Goal: Information Seeking & Learning: Learn about a topic

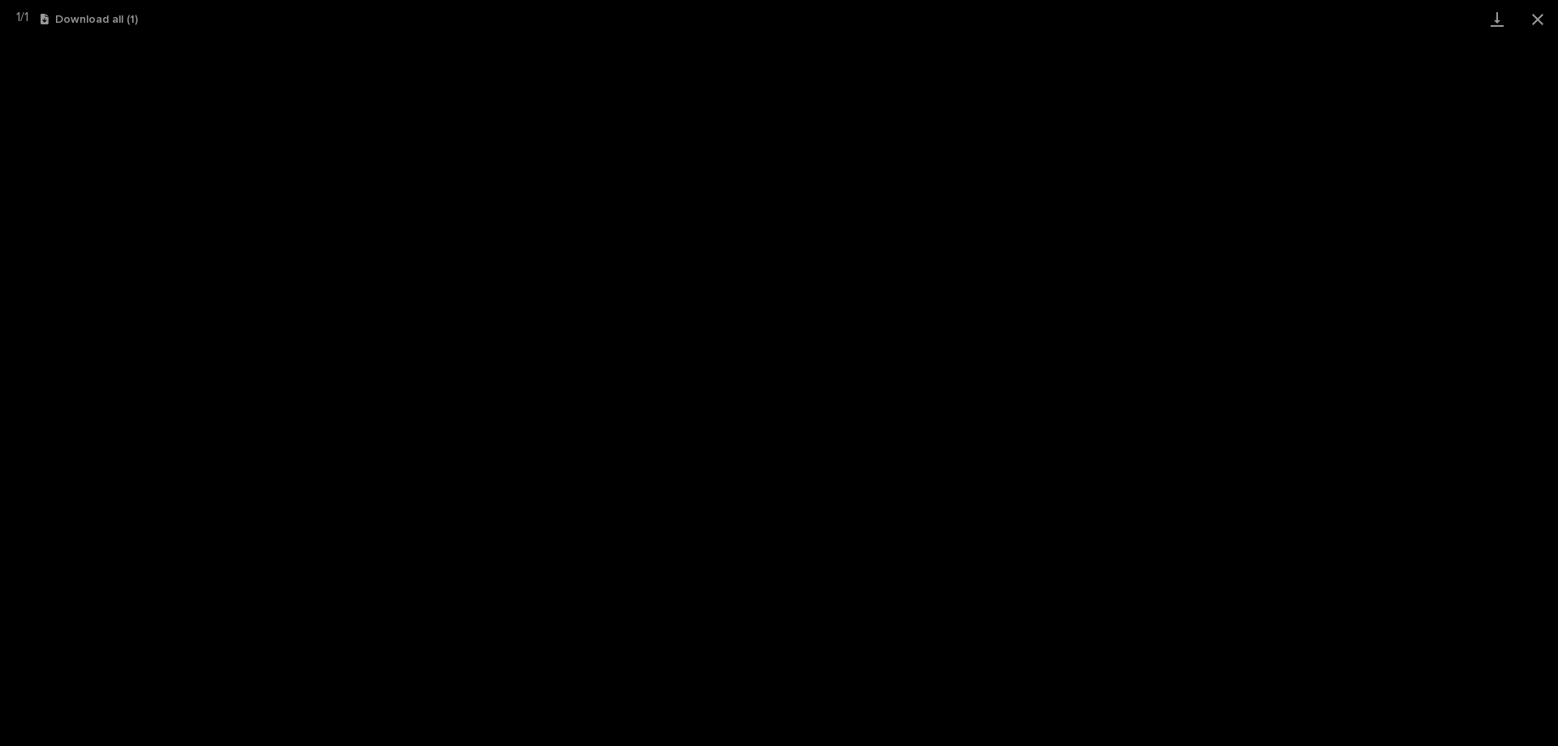
scroll to position [41, 0]
click at [1541, 13] on button "Close gallery" at bounding box center [1537, 19] width 41 height 38
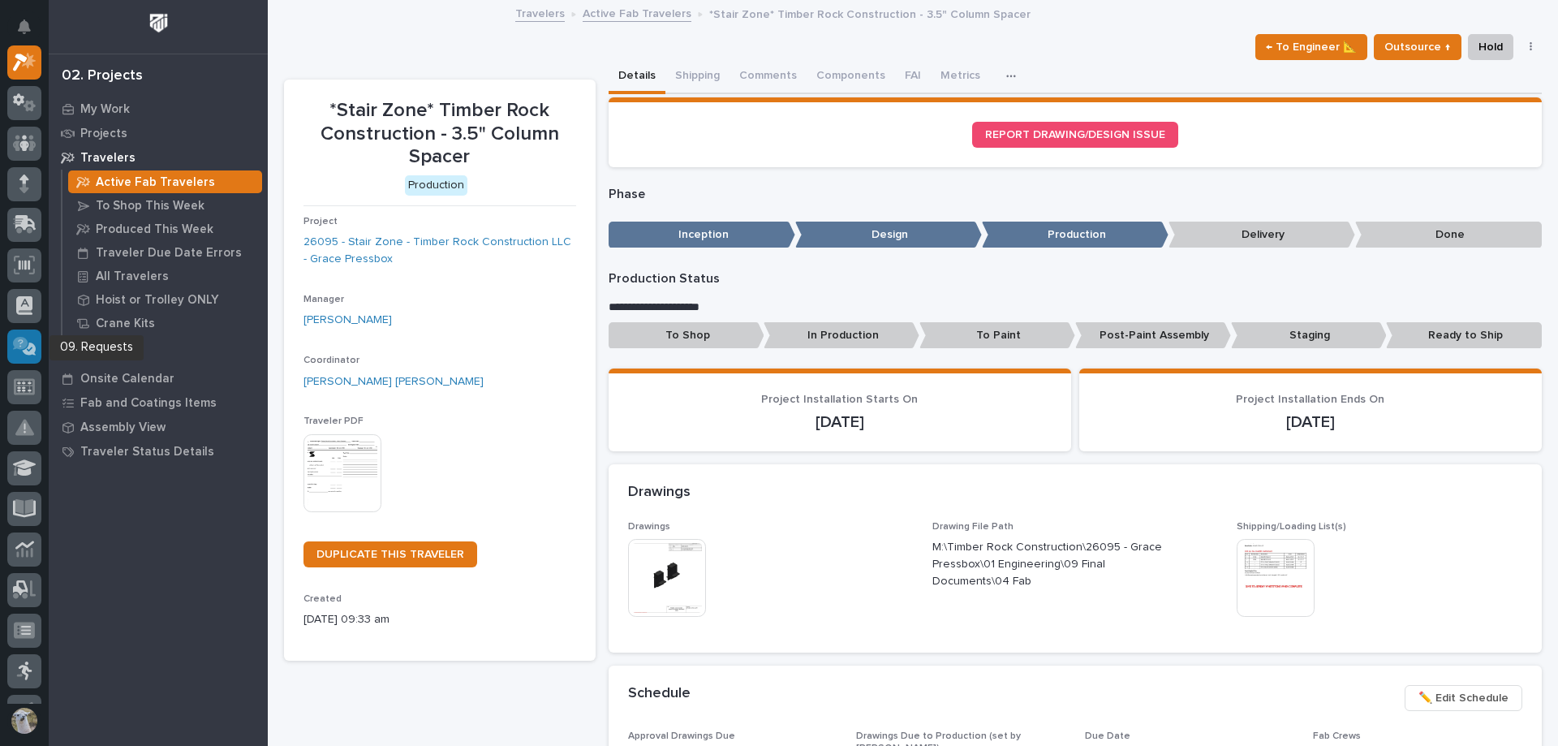
click at [18, 342] on icon at bounding box center [20, 343] width 15 height 13
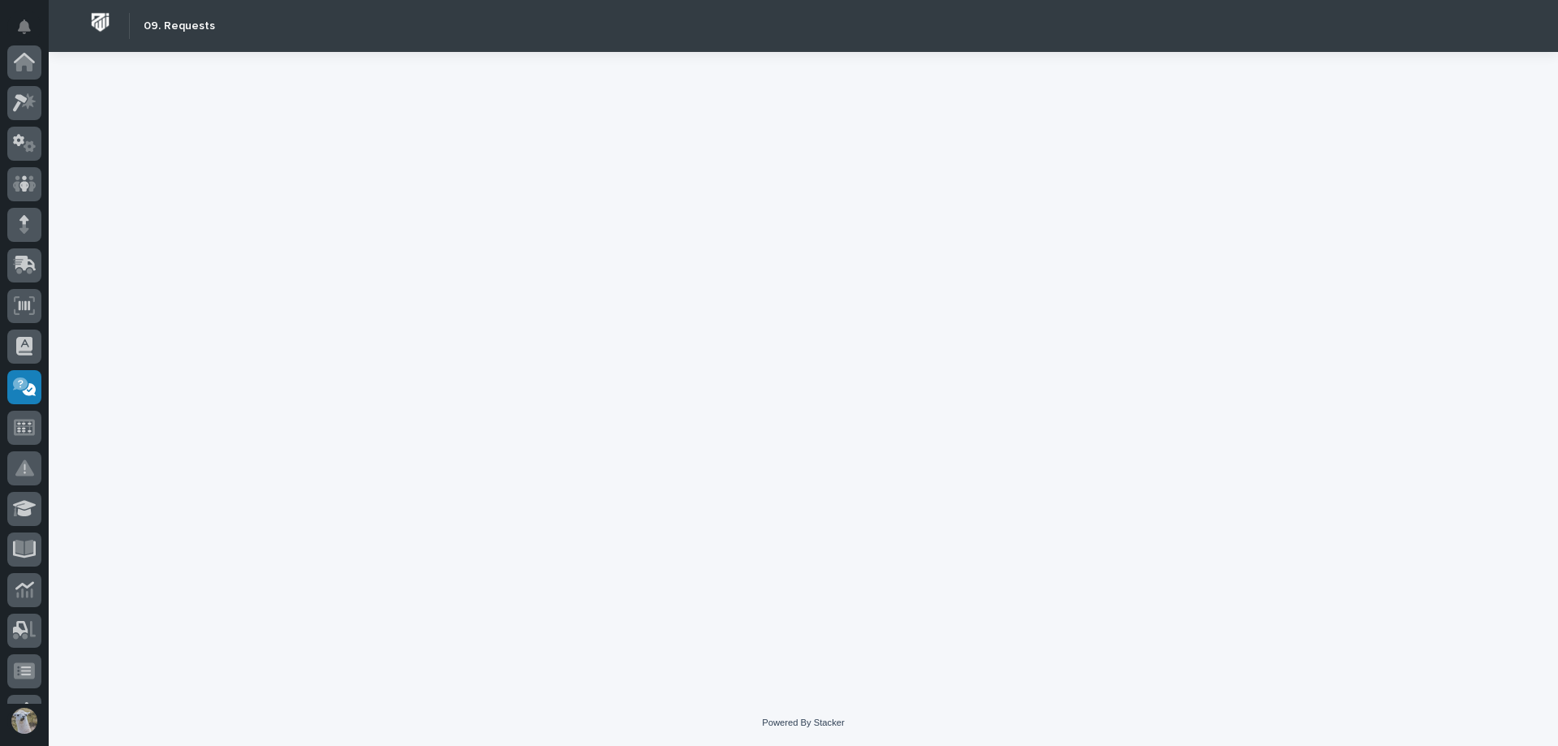
scroll to position [316, 0]
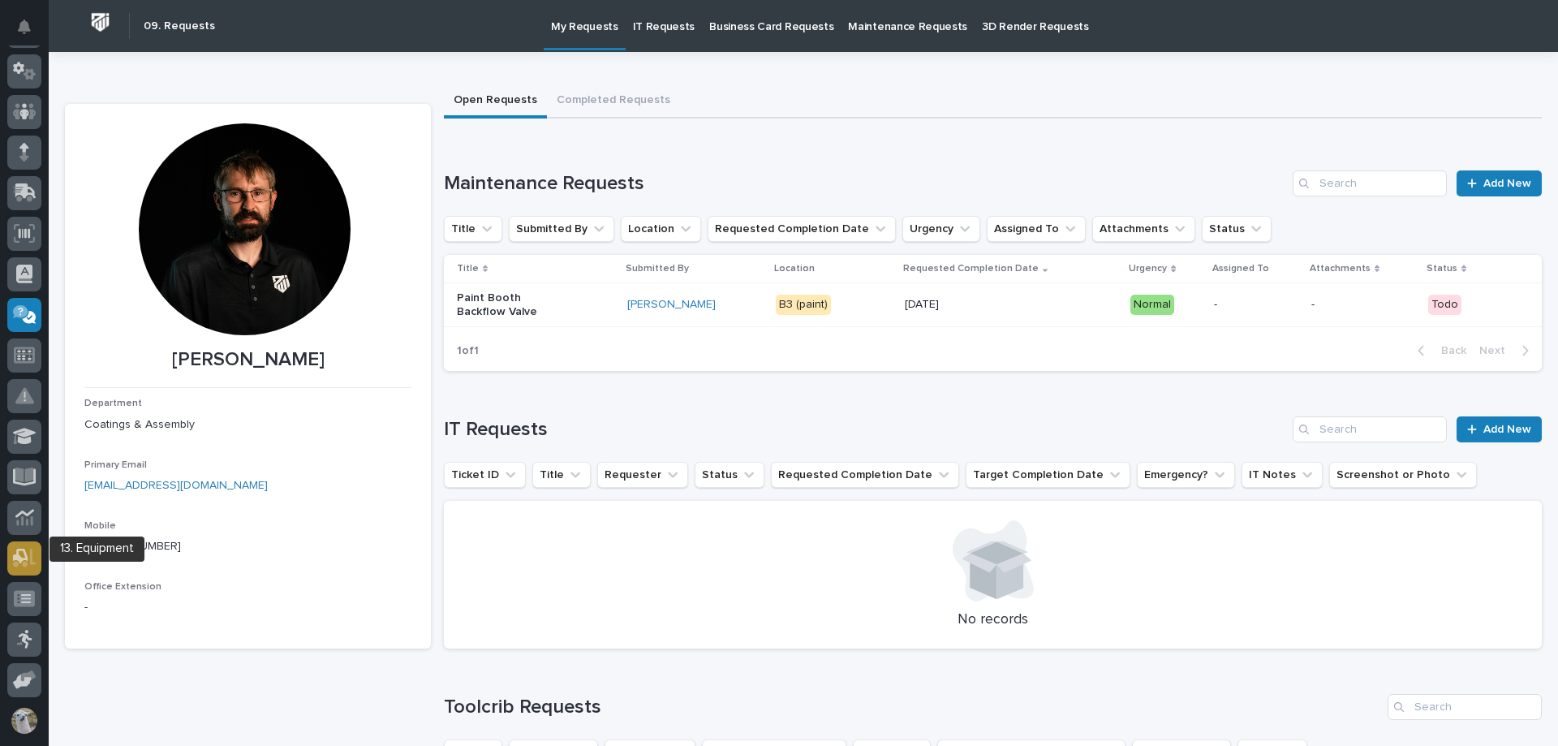
scroll to position [153, 0]
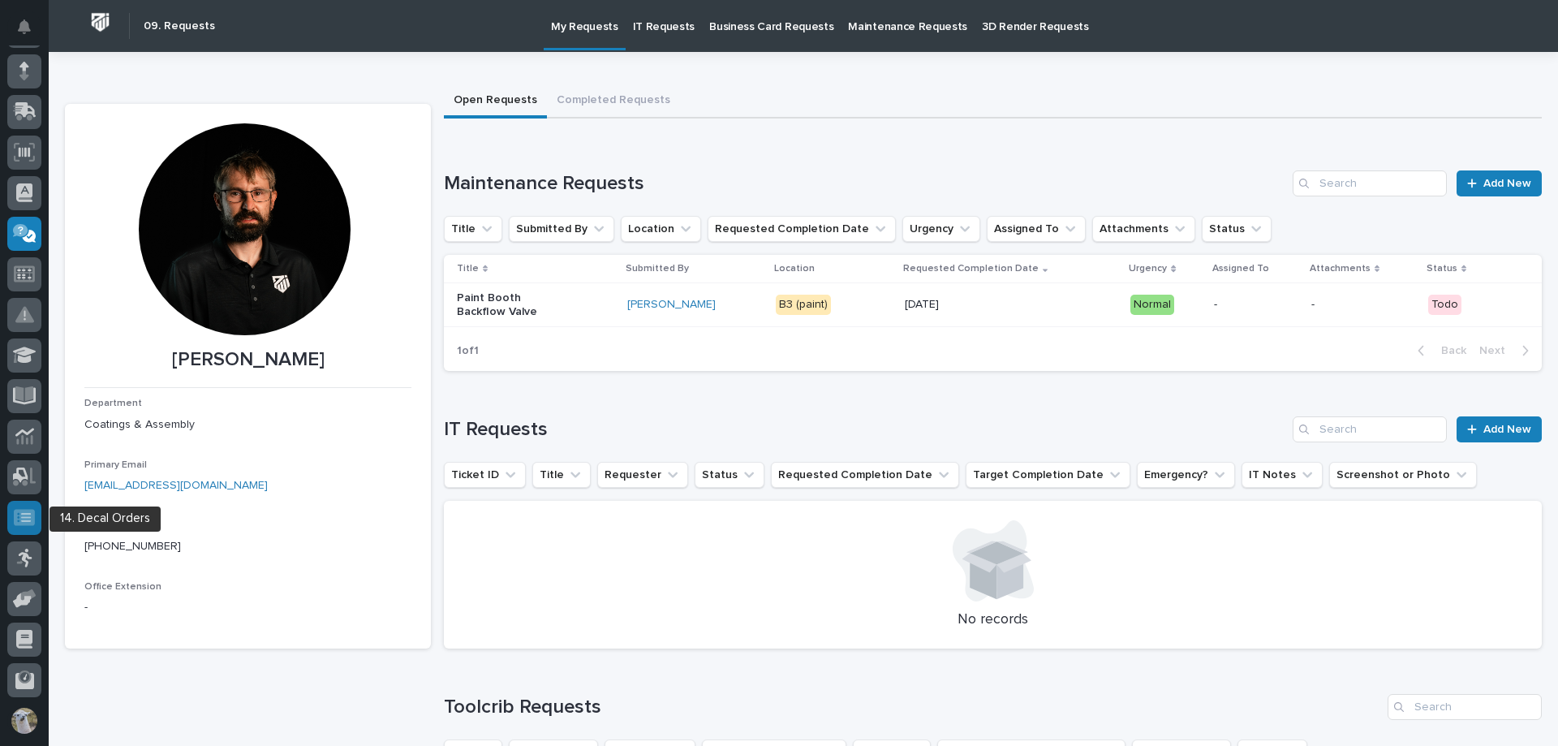
click at [25, 519] on icon at bounding box center [24, 517] width 21 height 16
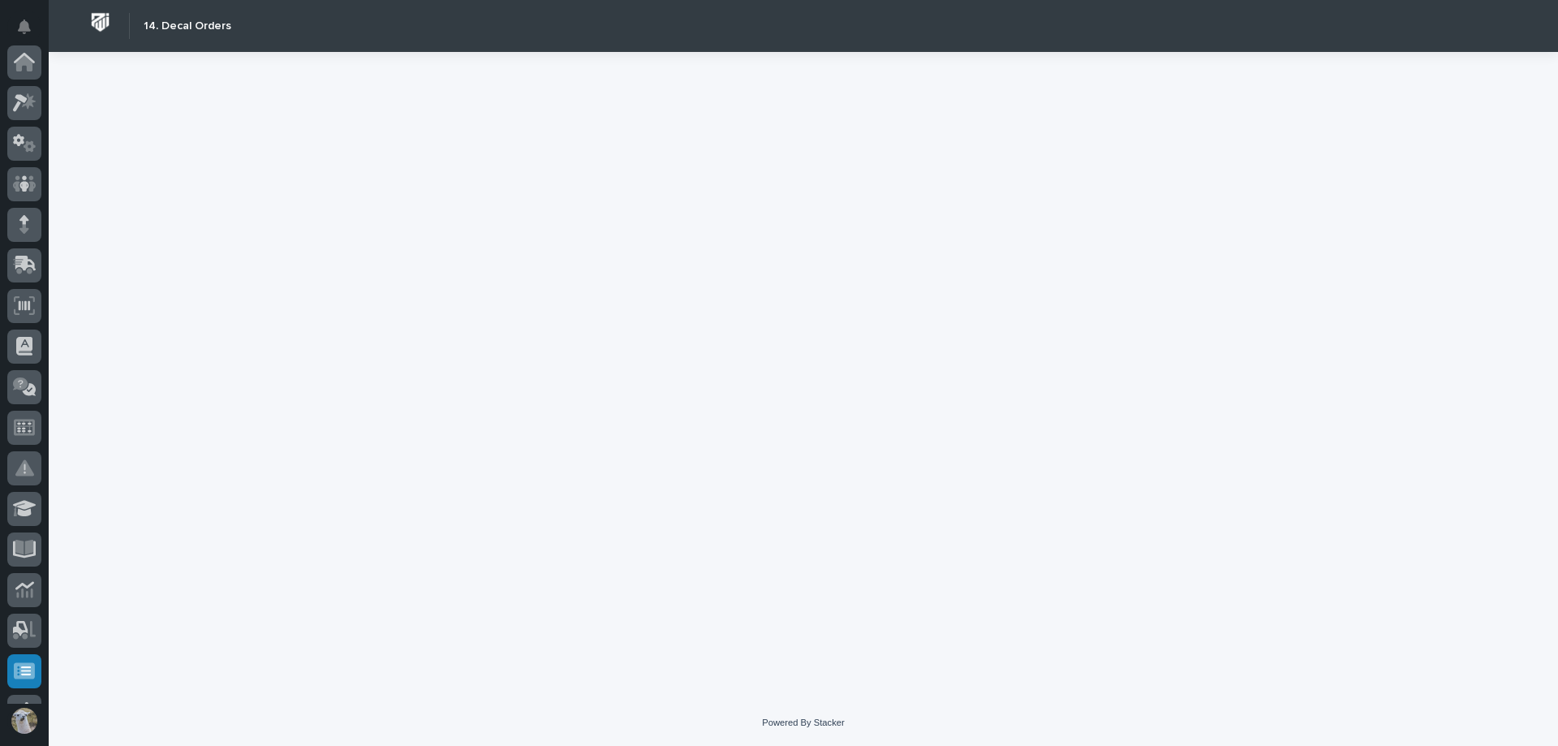
scroll to position [316, 0]
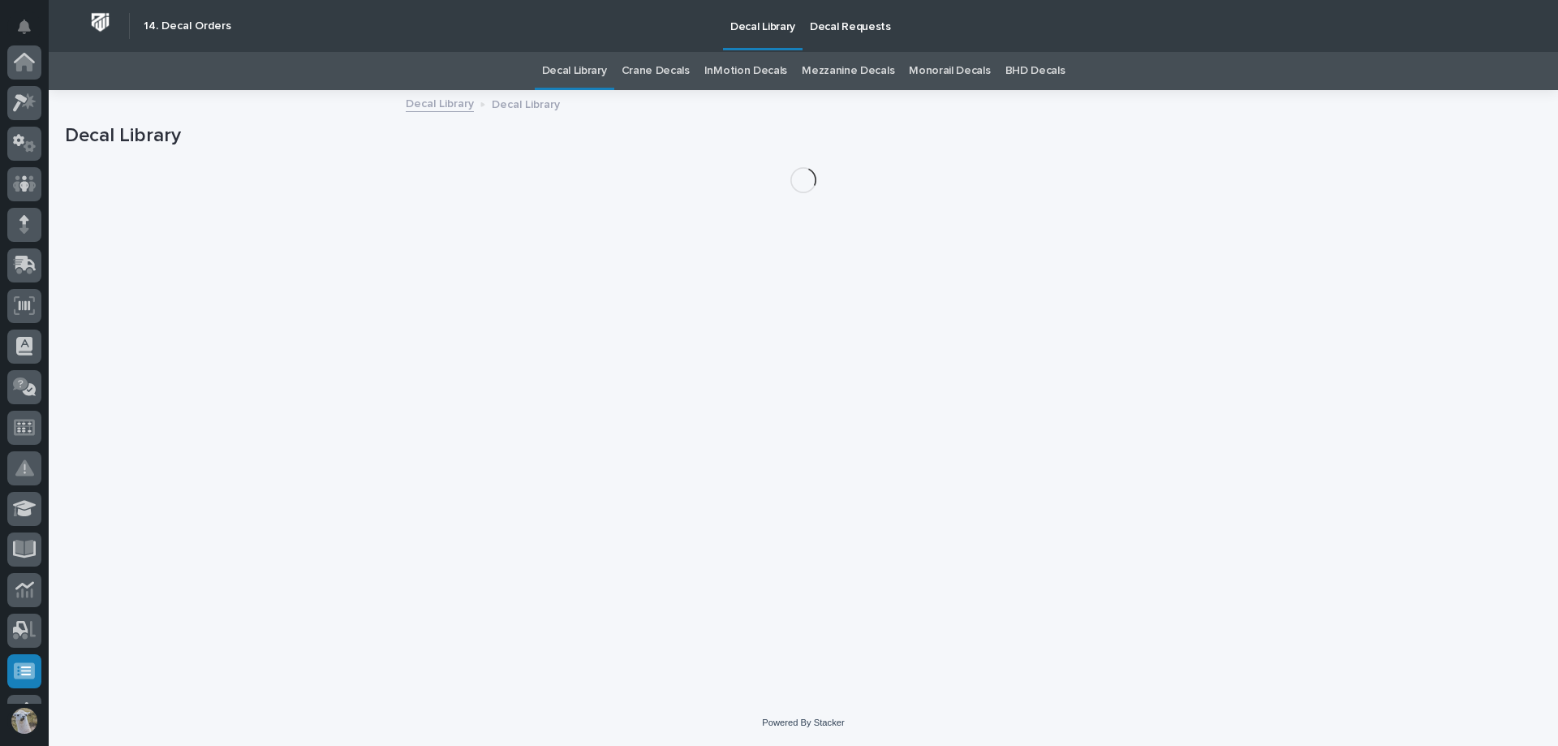
scroll to position [316, 0]
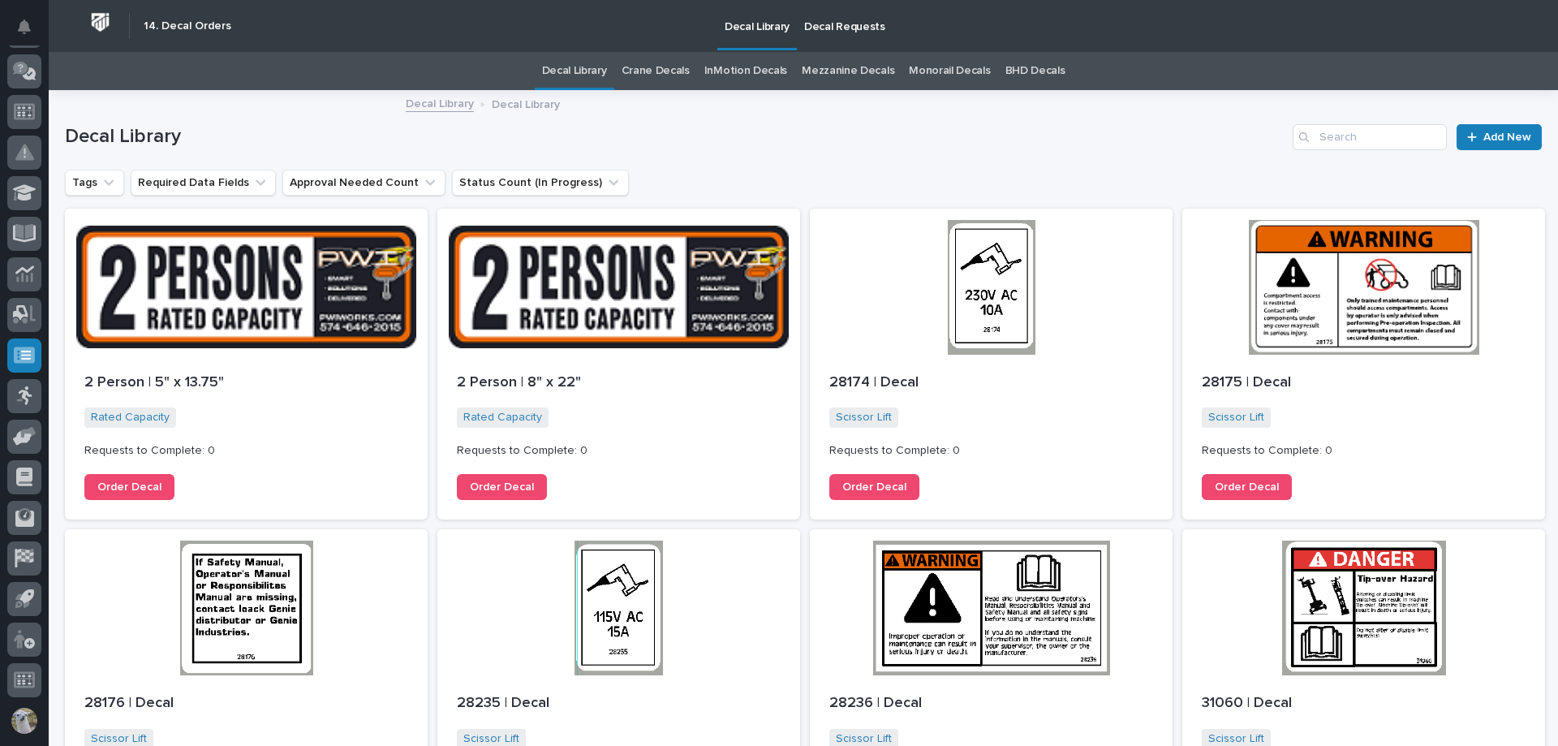
click at [840, 32] on p "Decal Requests" at bounding box center [844, 17] width 81 height 34
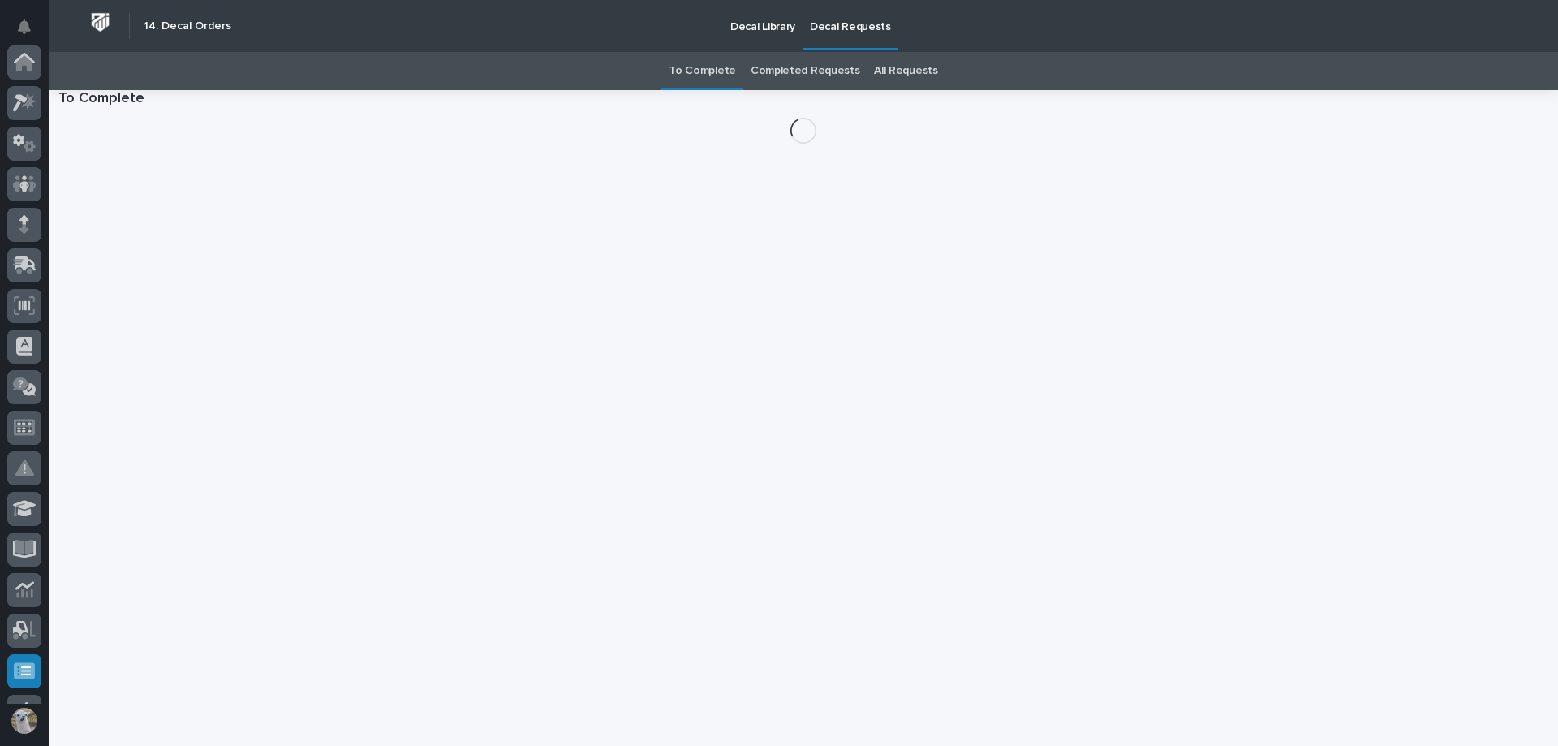
scroll to position [316, 0]
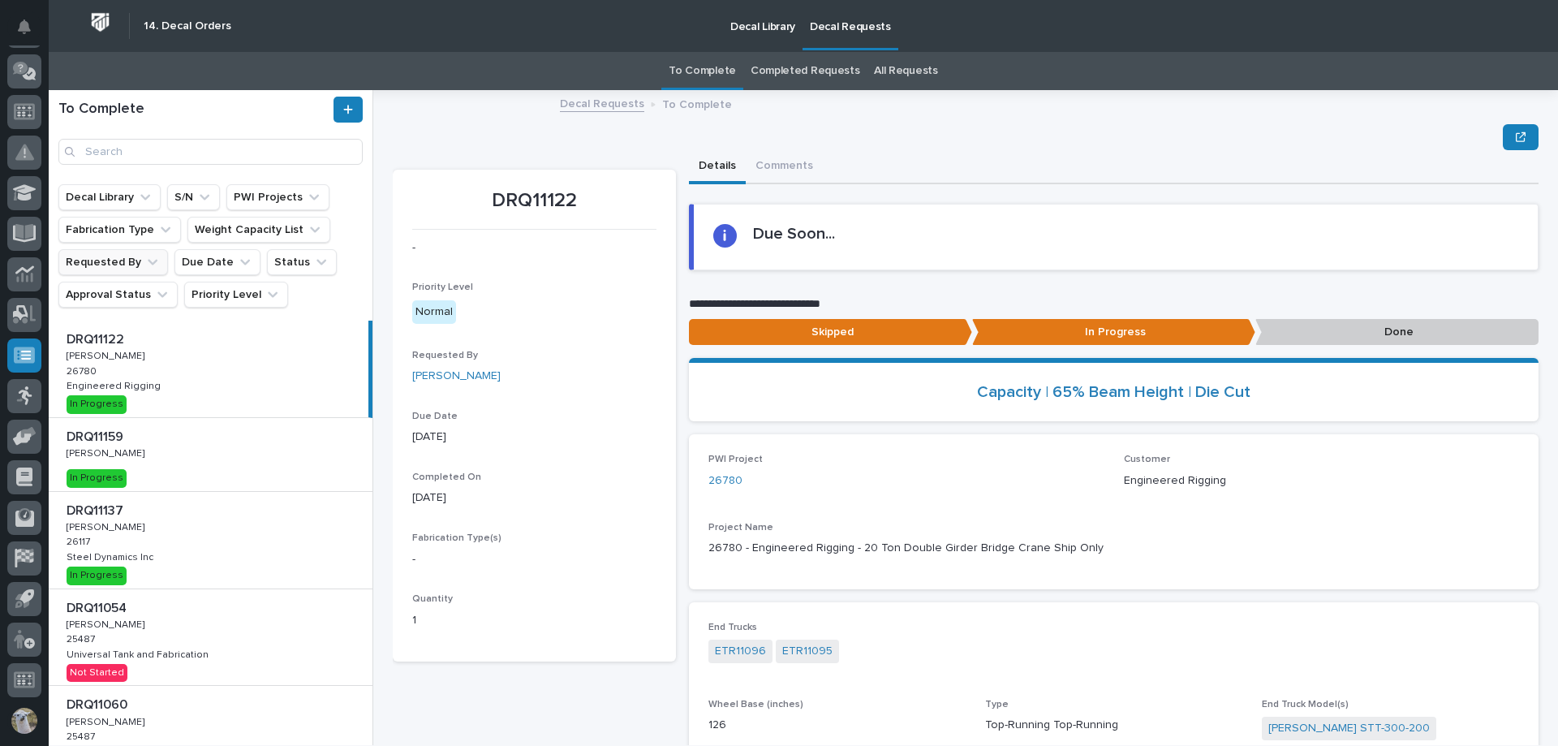
click at [124, 264] on button "Requested By" at bounding box center [113, 262] width 110 height 26
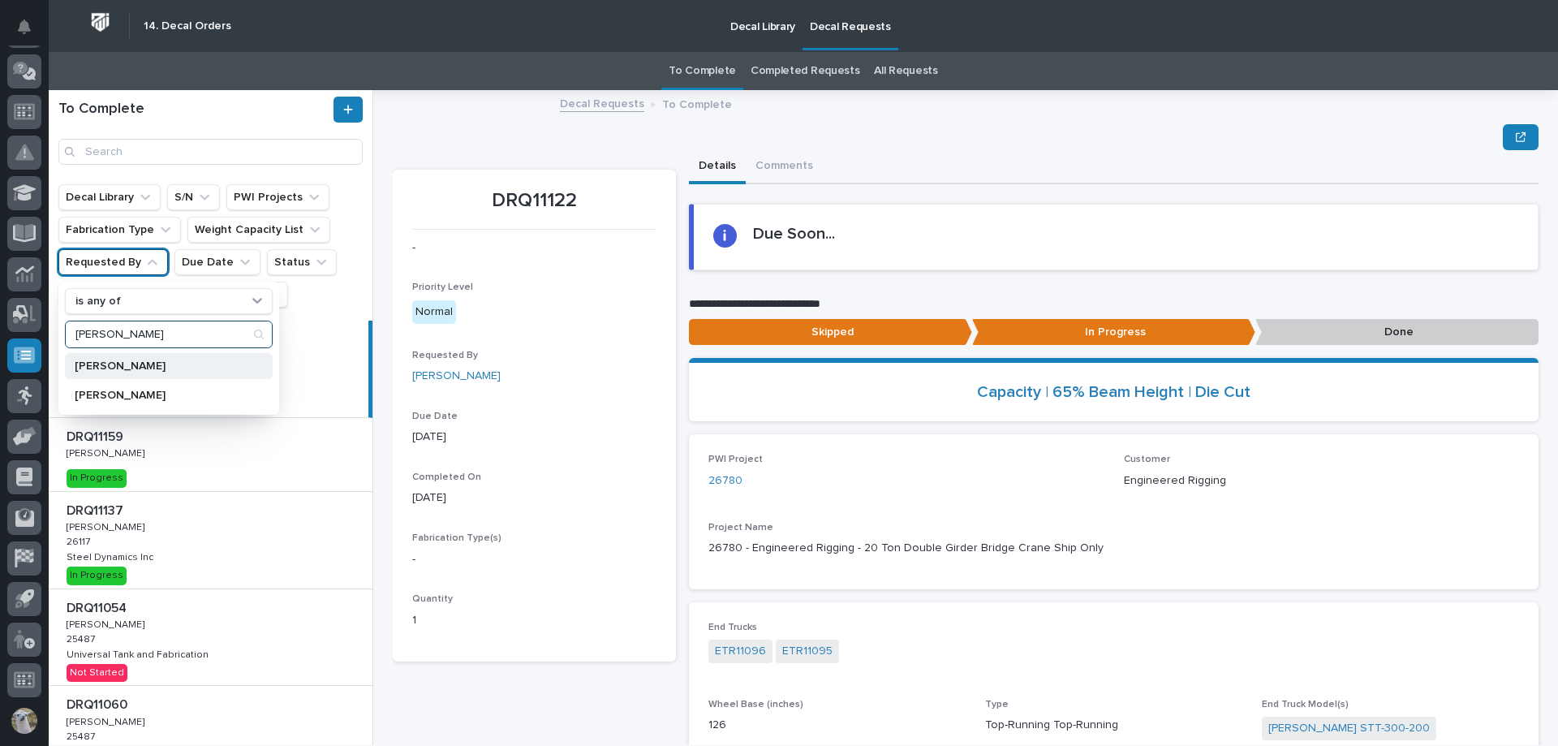
type input "[PERSON_NAME]"
click at [176, 360] on p "[PERSON_NAME]" at bounding box center [161, 365] width 172 height 11
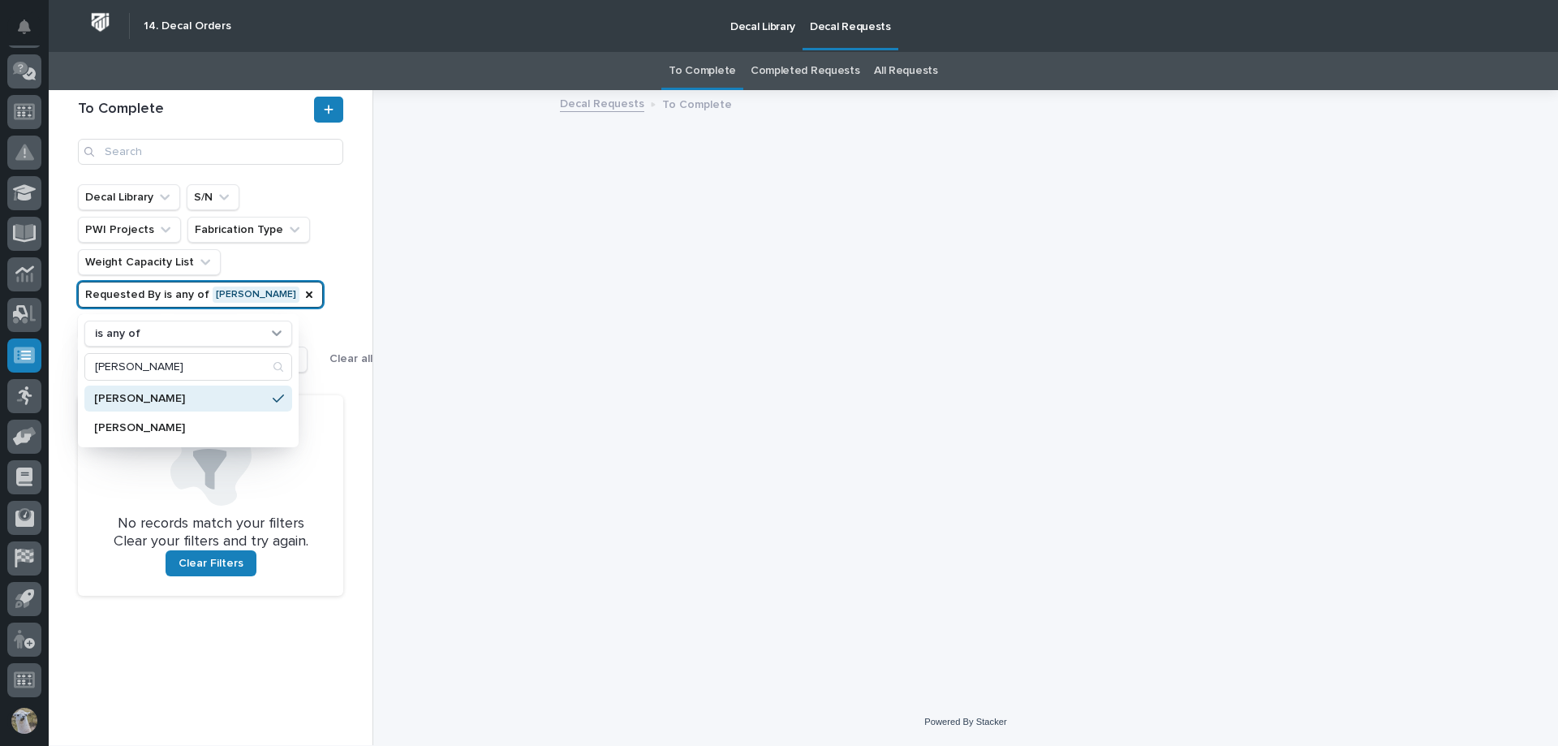
click at [316, 655] on div "To Complete Decal Library S/N PWI Projects Fabrication Type Weight Capacity Lis…" at bounding box center [211, 417] width 325 height 655
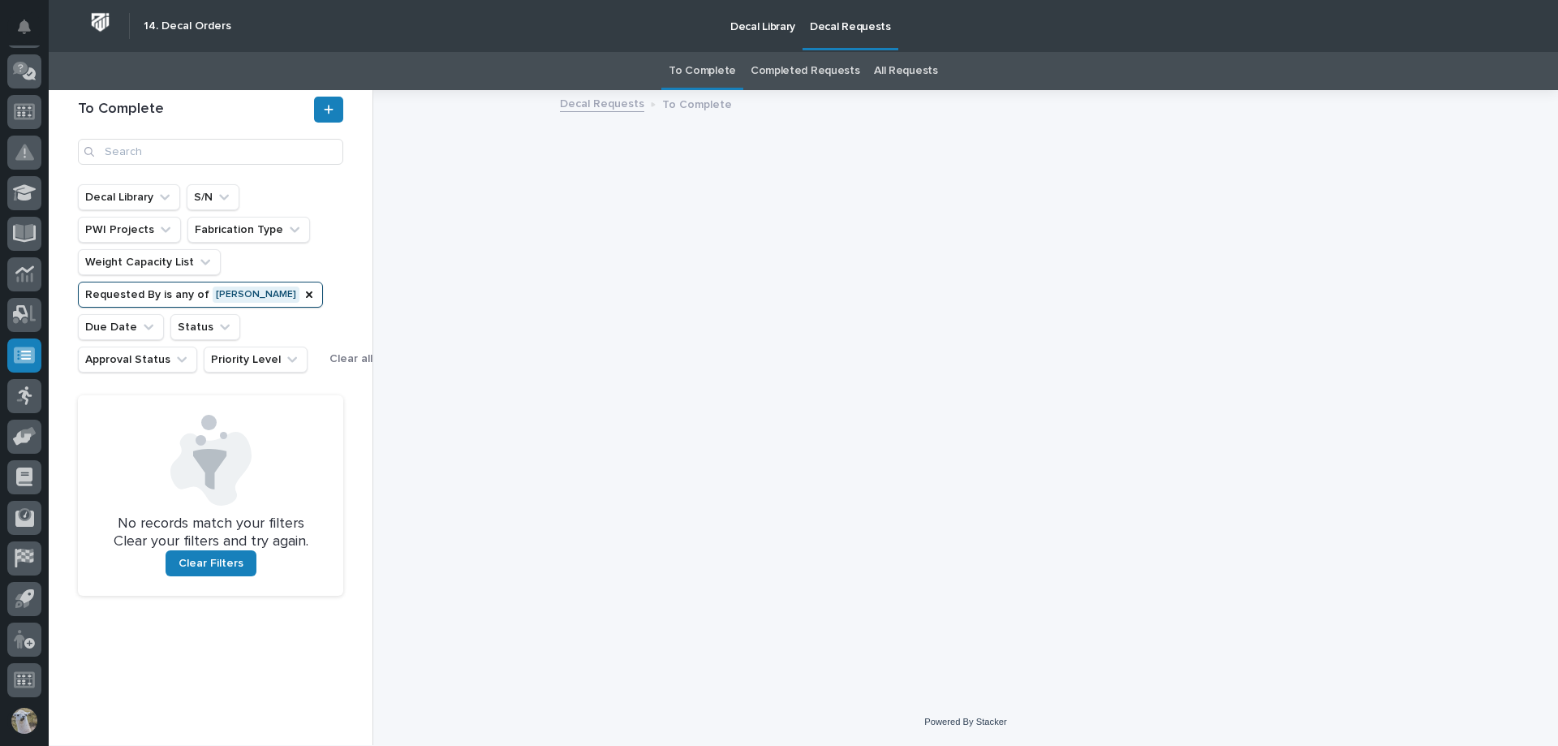
click at [822, 72] on link "Completed Requests" at bounding box center [804, 71] width 109 height 38
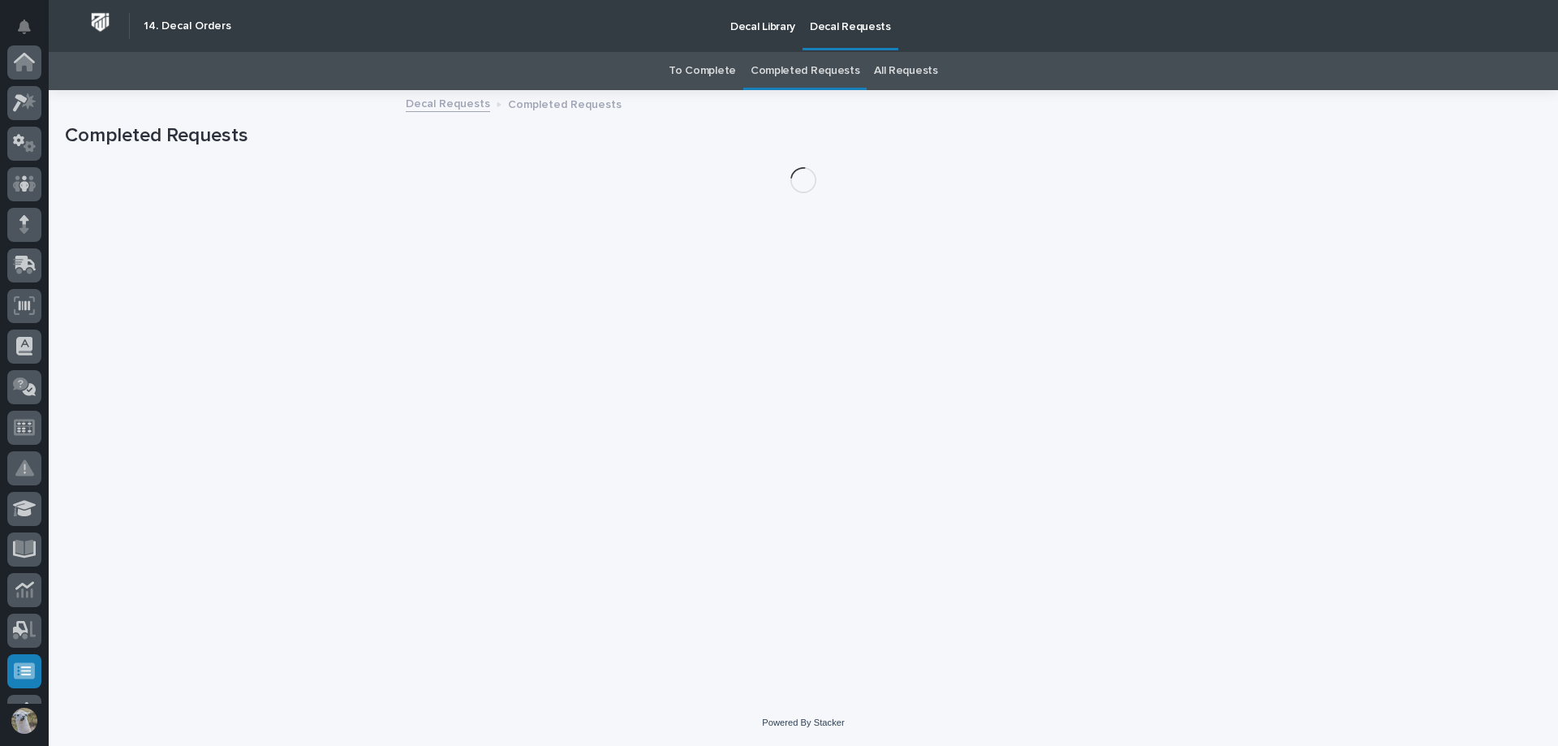
scroll to position [316, 0]
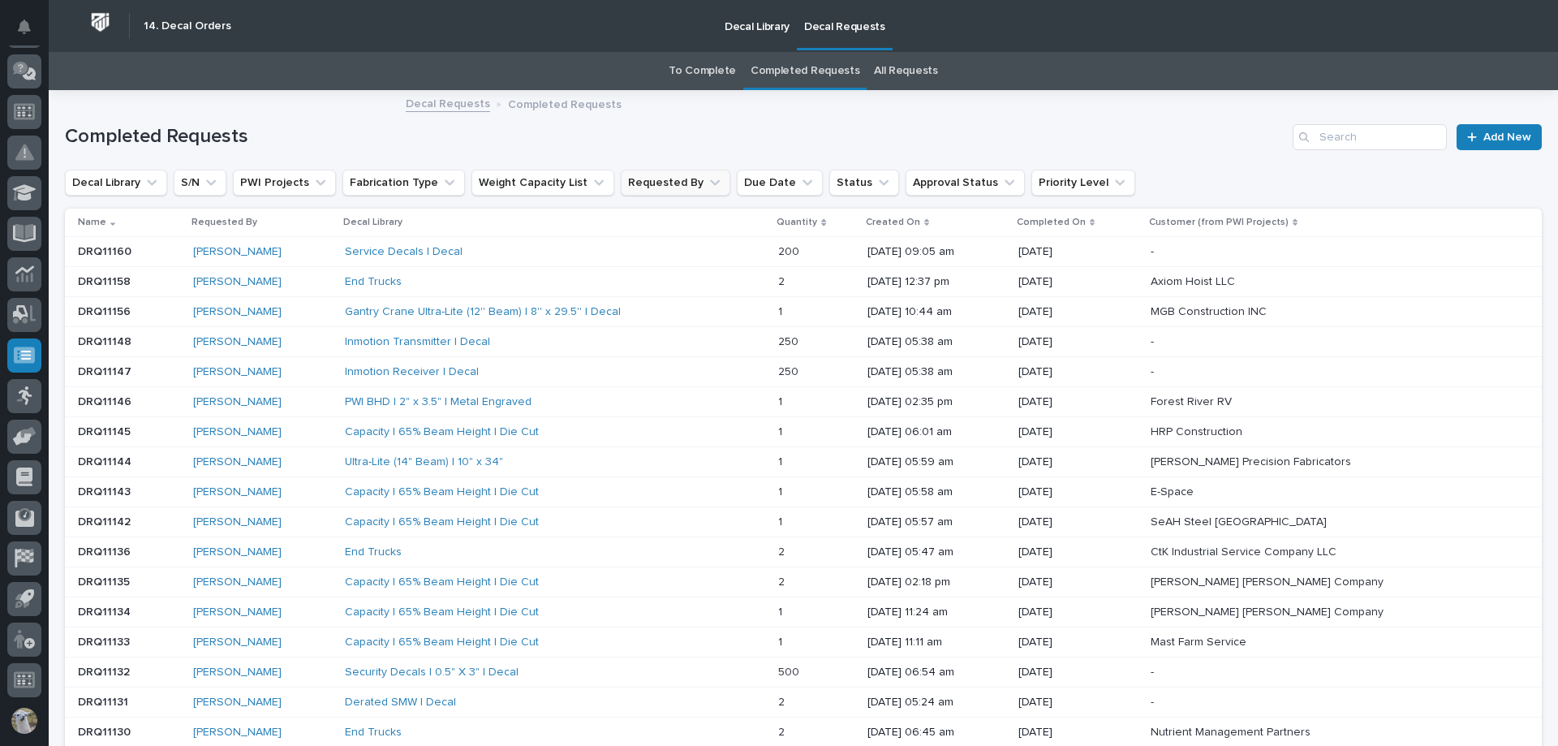
click at [623, 178] on button "Requested By" at bounding box center [676, 183] width 110 height 26
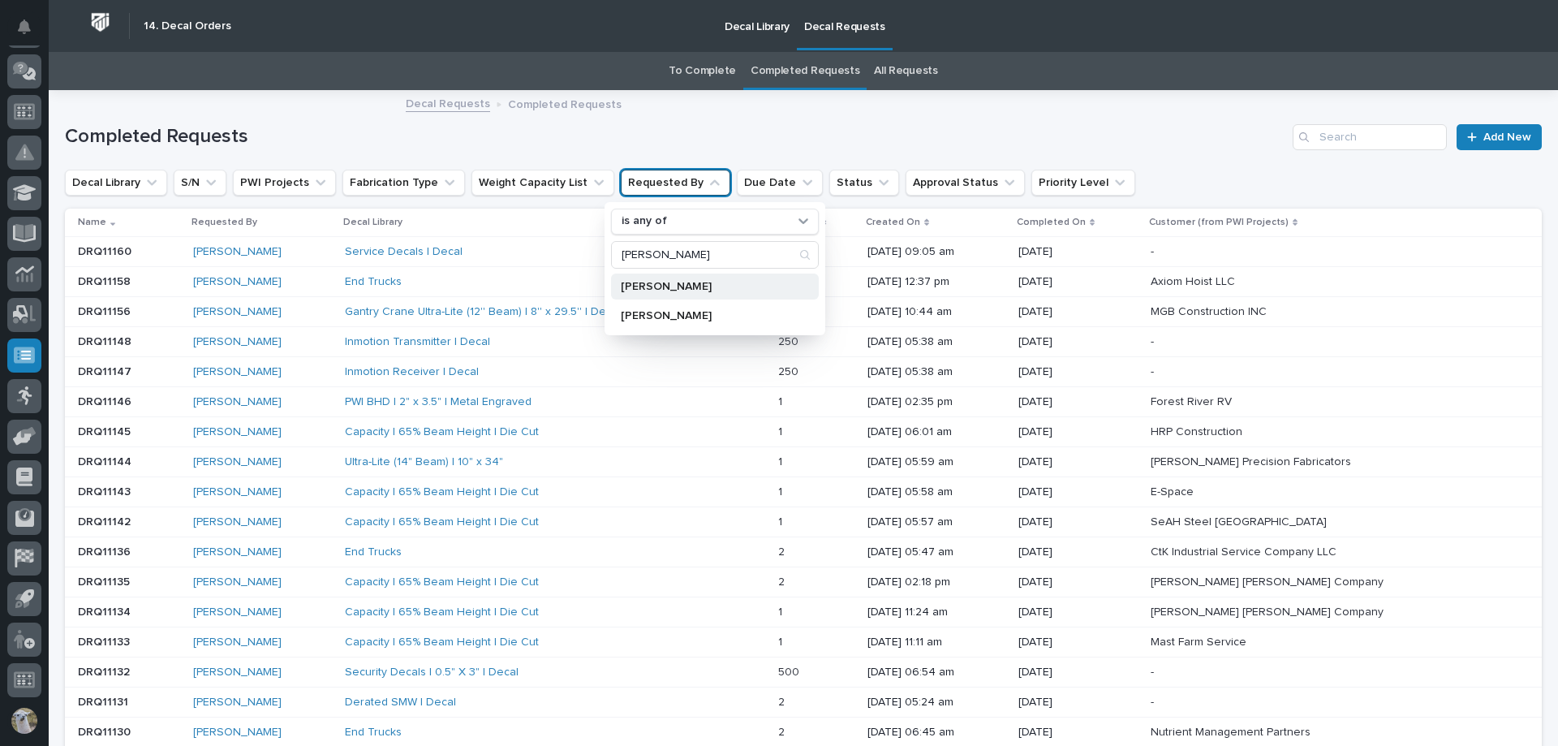
type input "[PERSON_NAME]"
click at [698, 288] on p "[PERSON_NAME]" at bounding box center [707, 286] width 172 height 11
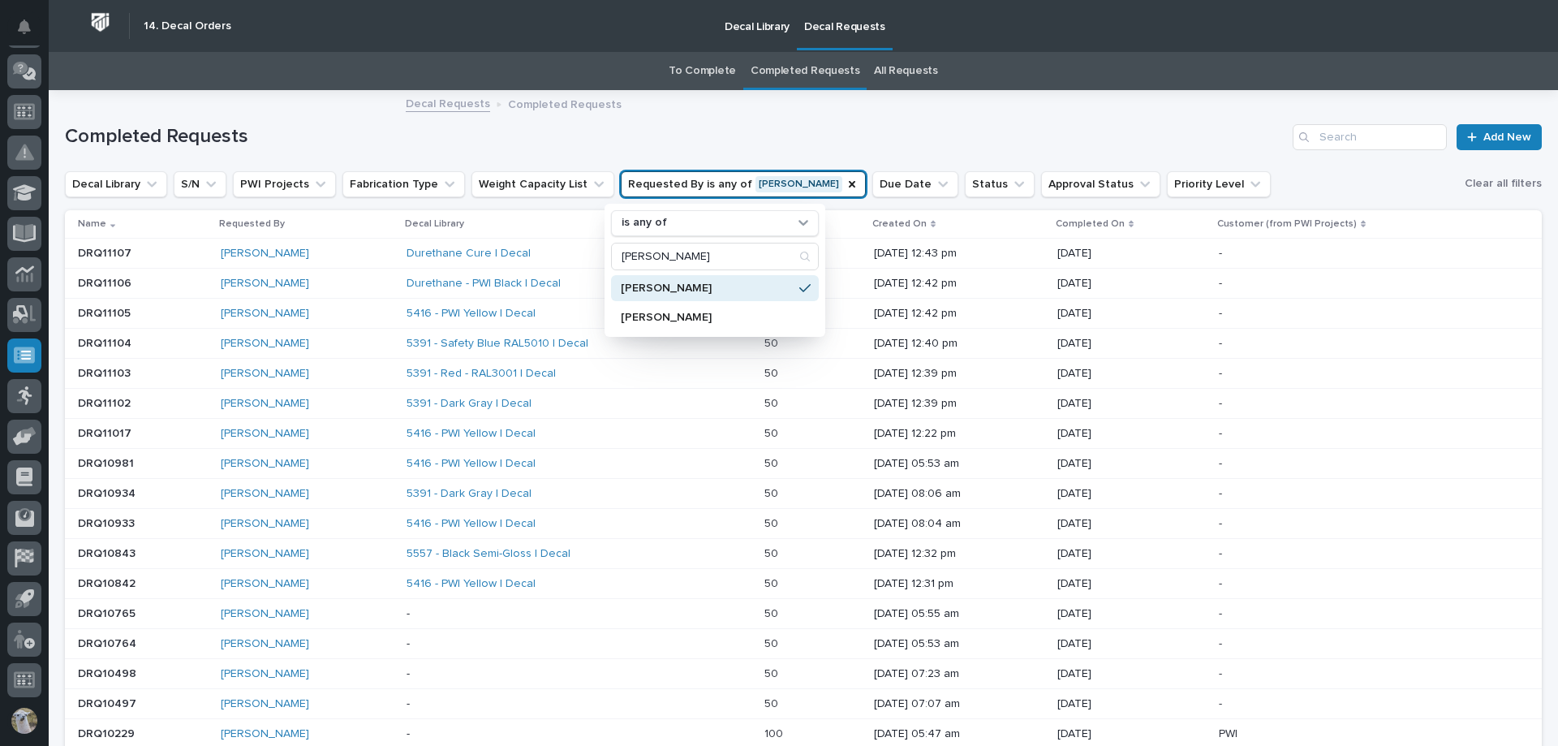
click at [1253, 162] on div "Completed Requests Add New" at bounding box center [803, 131] width 1477 height 78
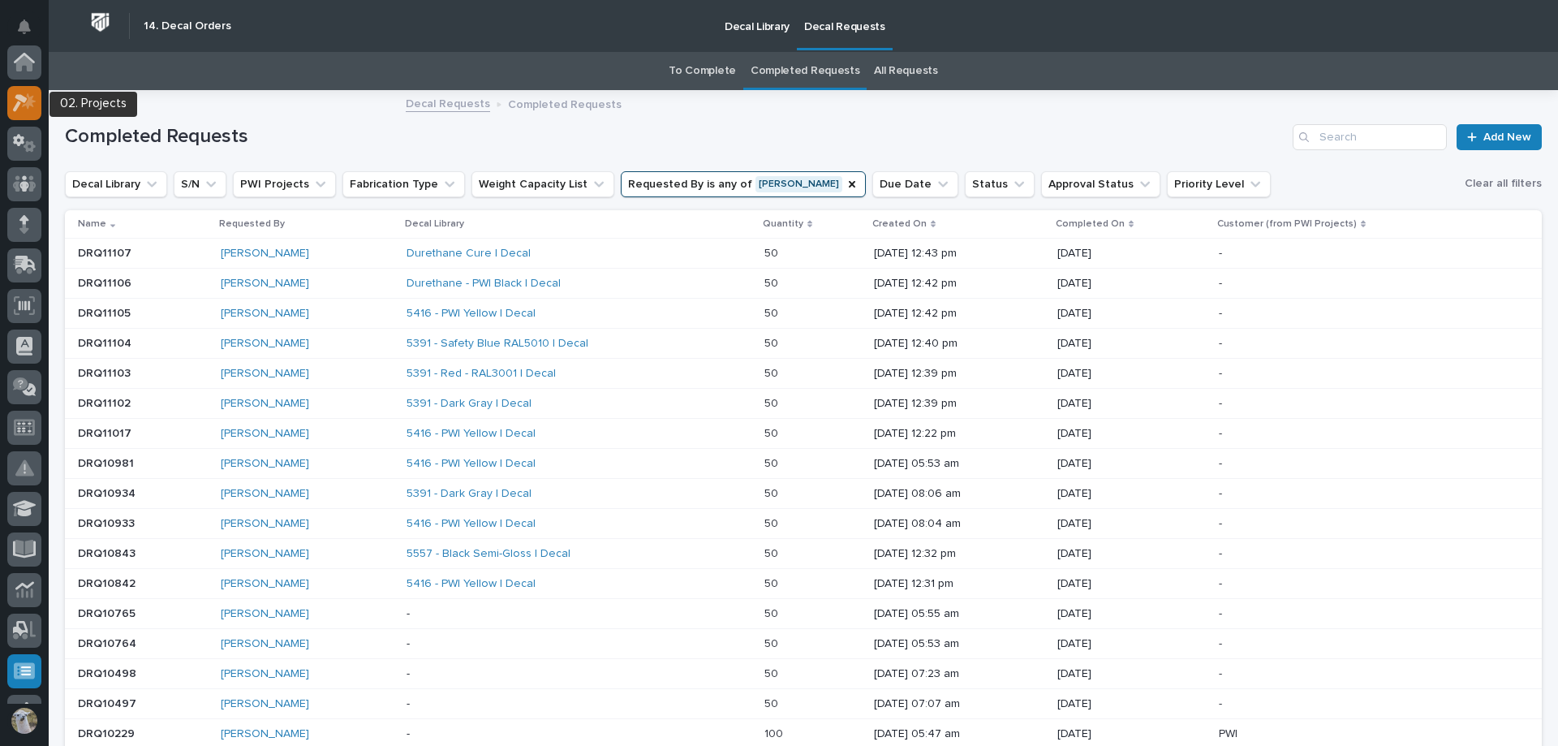
click at [34, 115] on div at bounding box center [24, 103] width 34 height 34
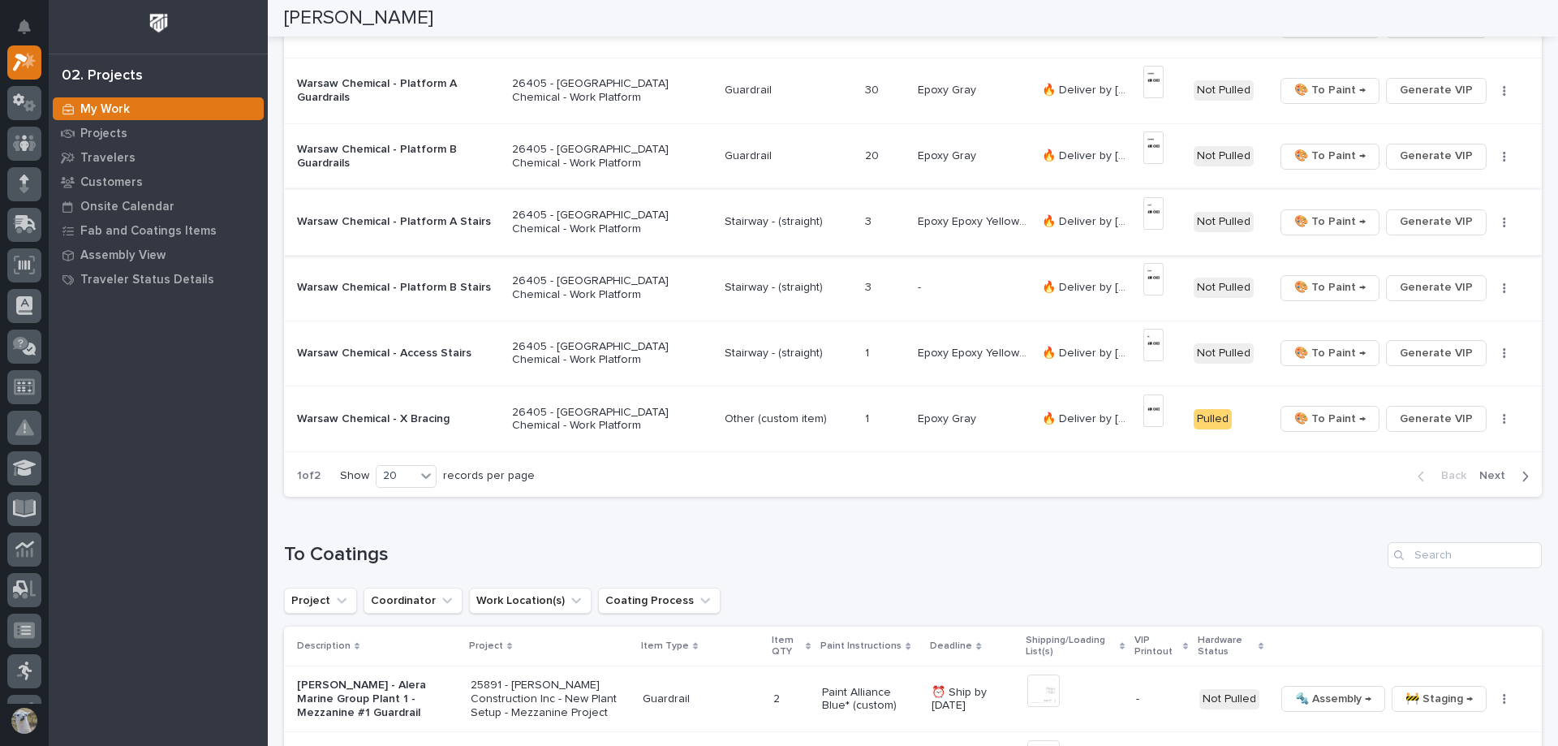
scroll to position [1055, 0]
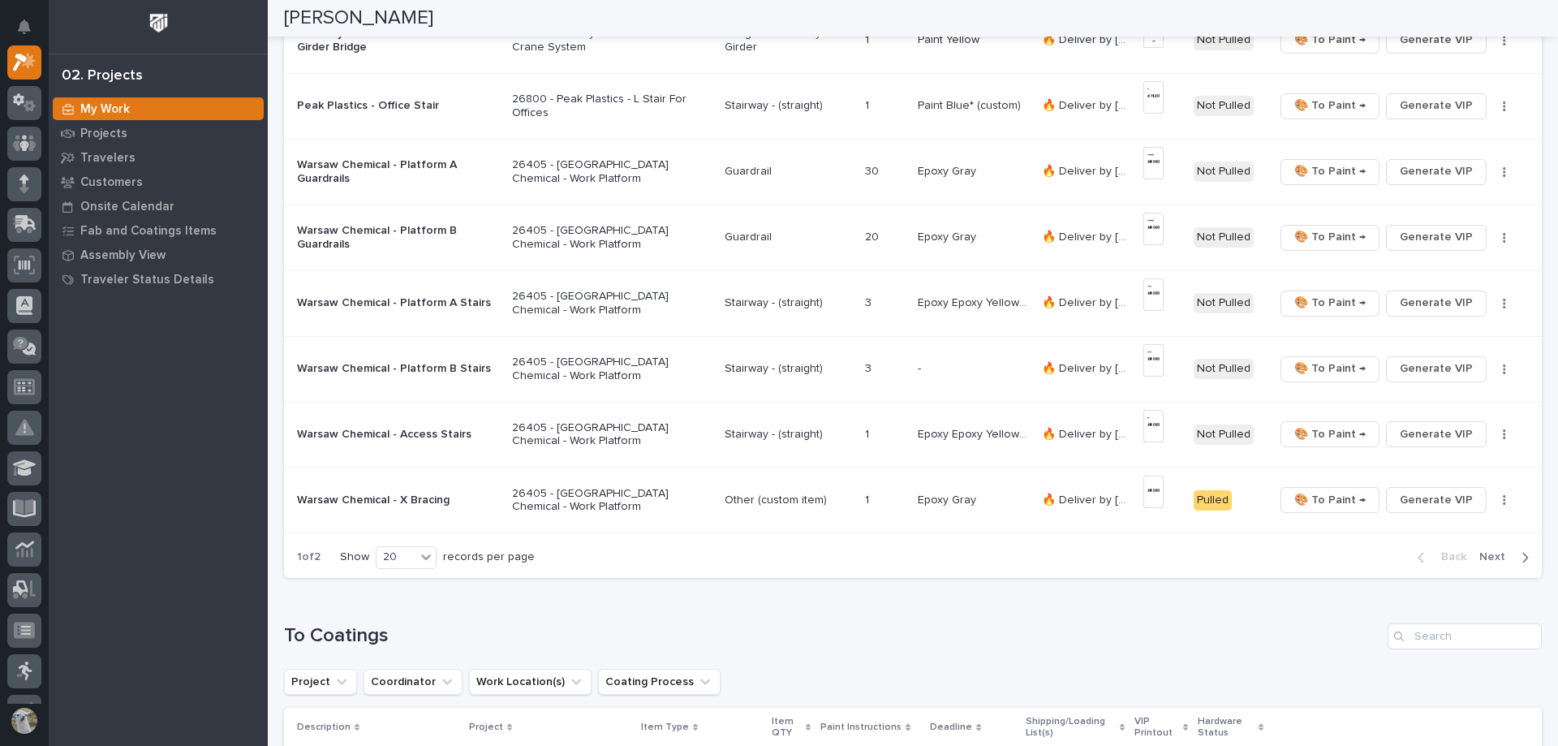
click at [421, 164] on p "Warsaw Chemical - Platform A Guardrails" at bounding box center [398, 172] width 202 height 28
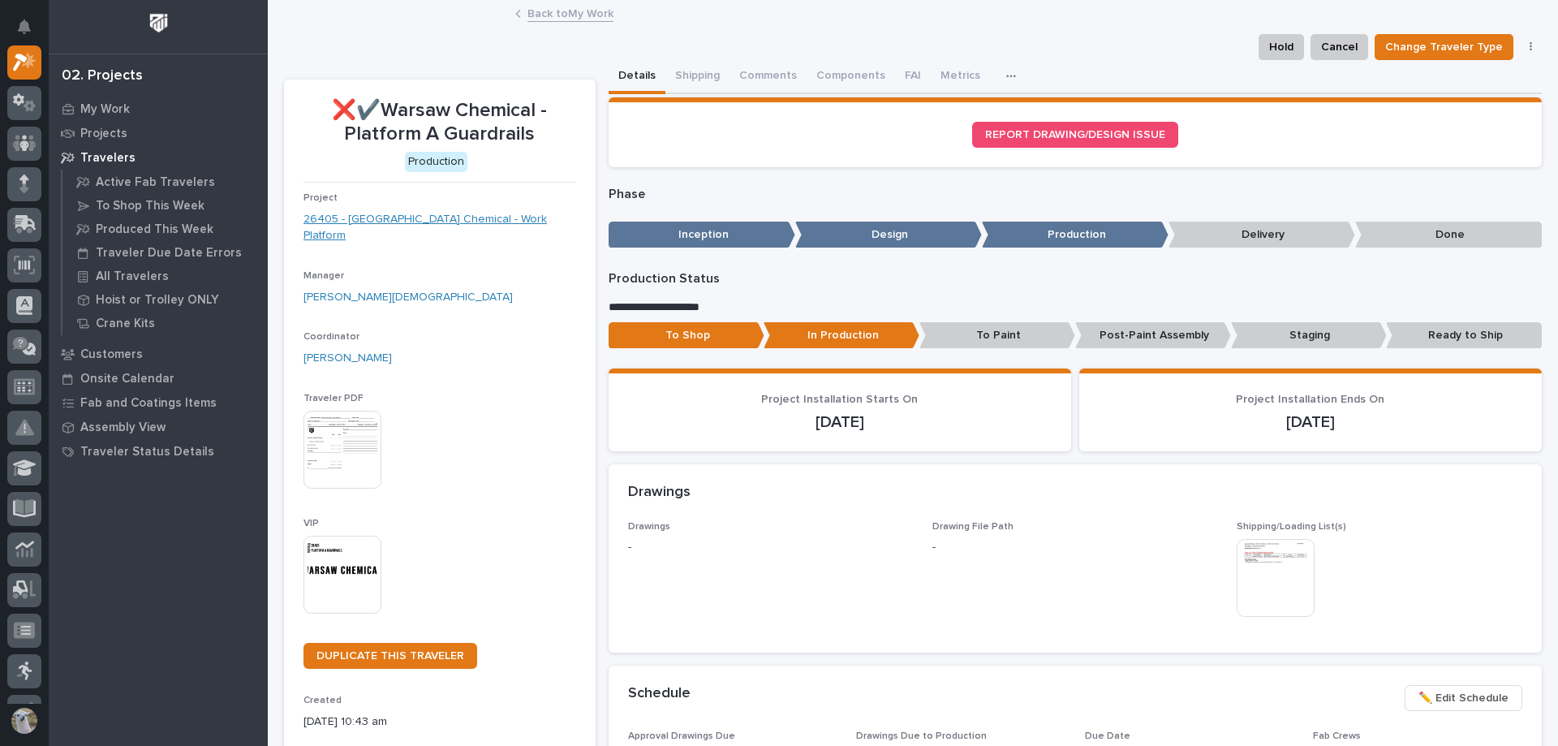
click at [368, 217] on link "26405 - [GEOGRAPHIC_DATA] Chemical - Work Platform" at bounding box center [439, 228] width 273 height 34
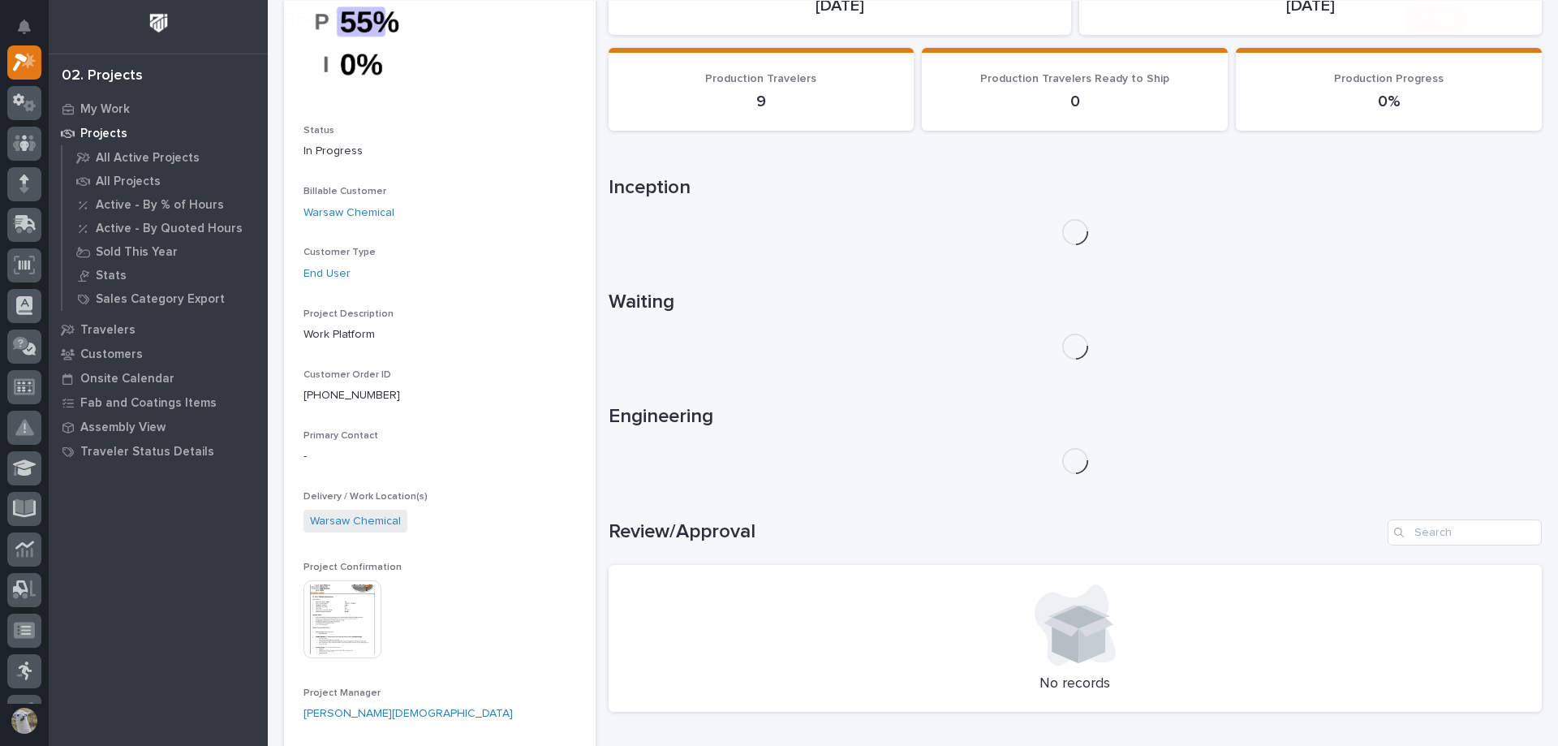
scroll to position [487, 0]
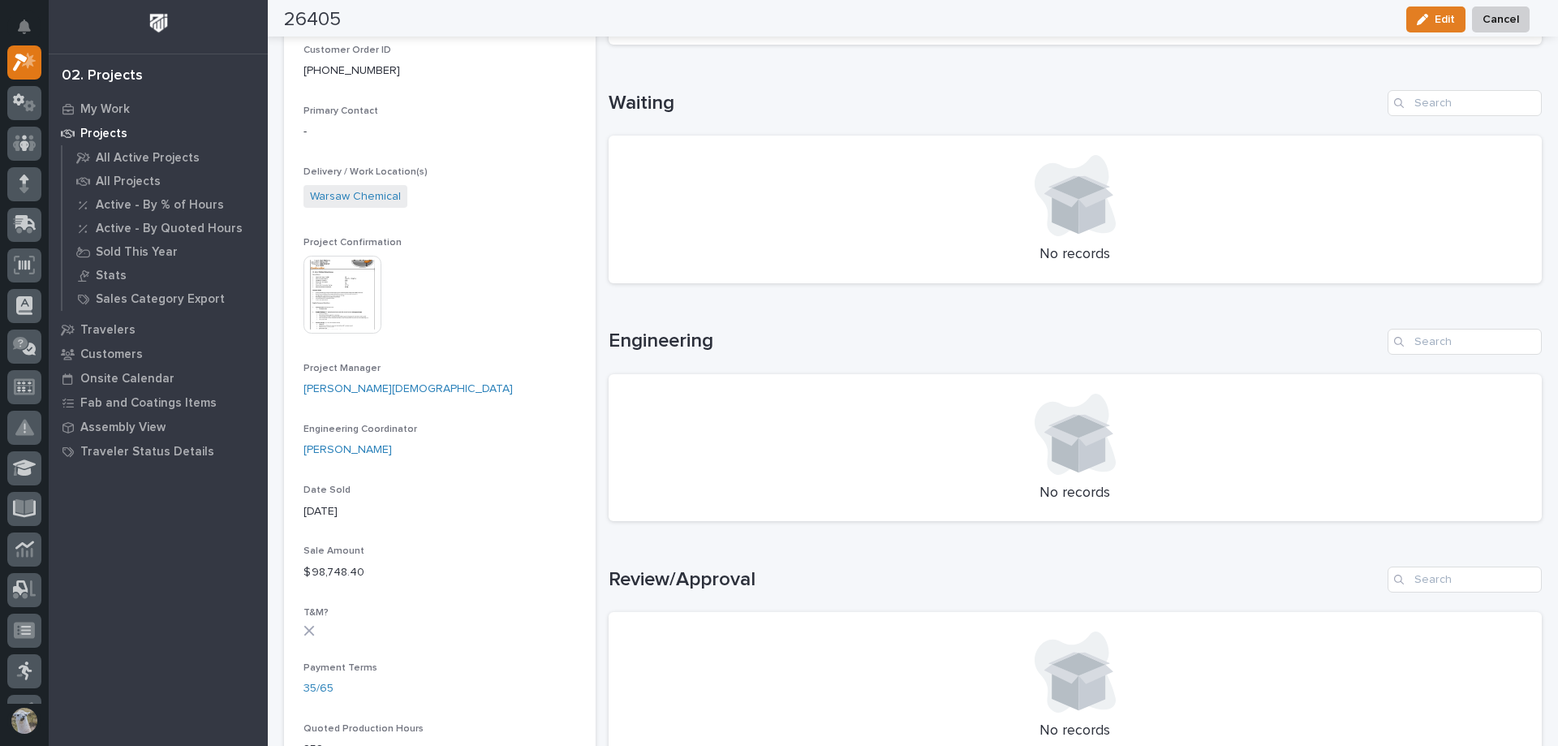
click at [354, 294] on img at bounding box center [342, 295] width 78 height 78
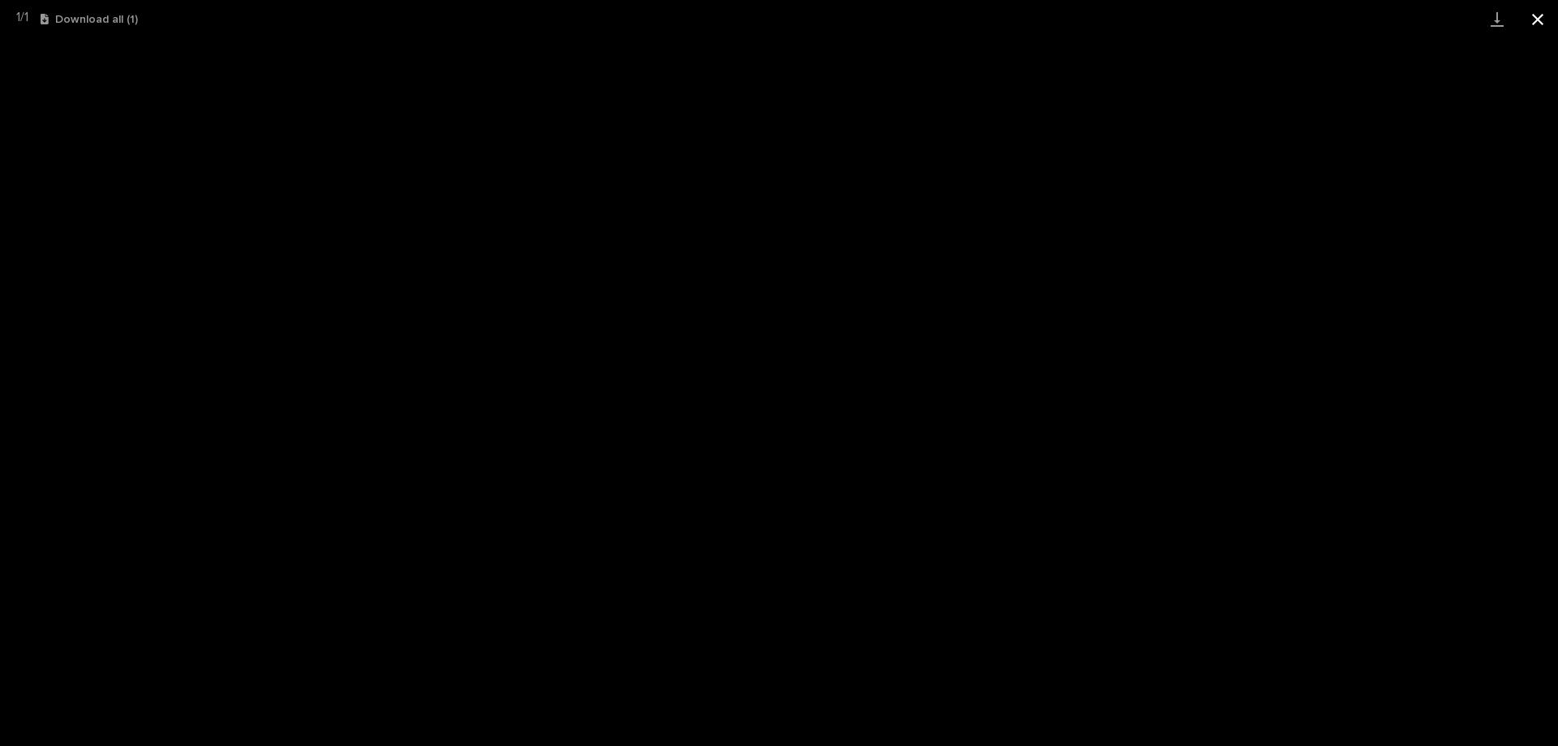
click at [1534, 20] on button "Close gallery" at bounding box center [1537, 19] width 41 height 38
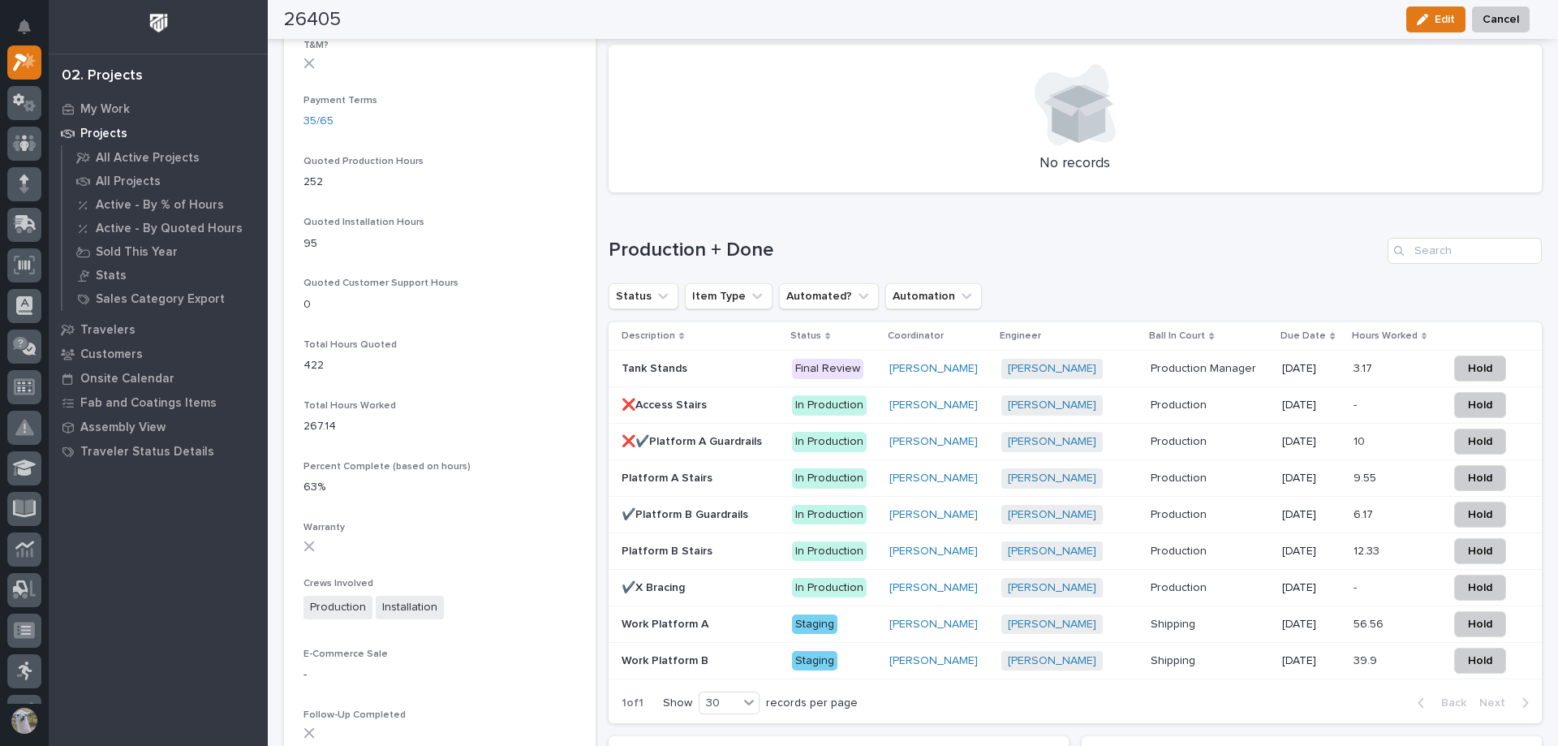
scroll to position [1055, 0]
click at [698, 482] on p "Platform A Stairs" at bounding box center [668, 475] width 94 height 17
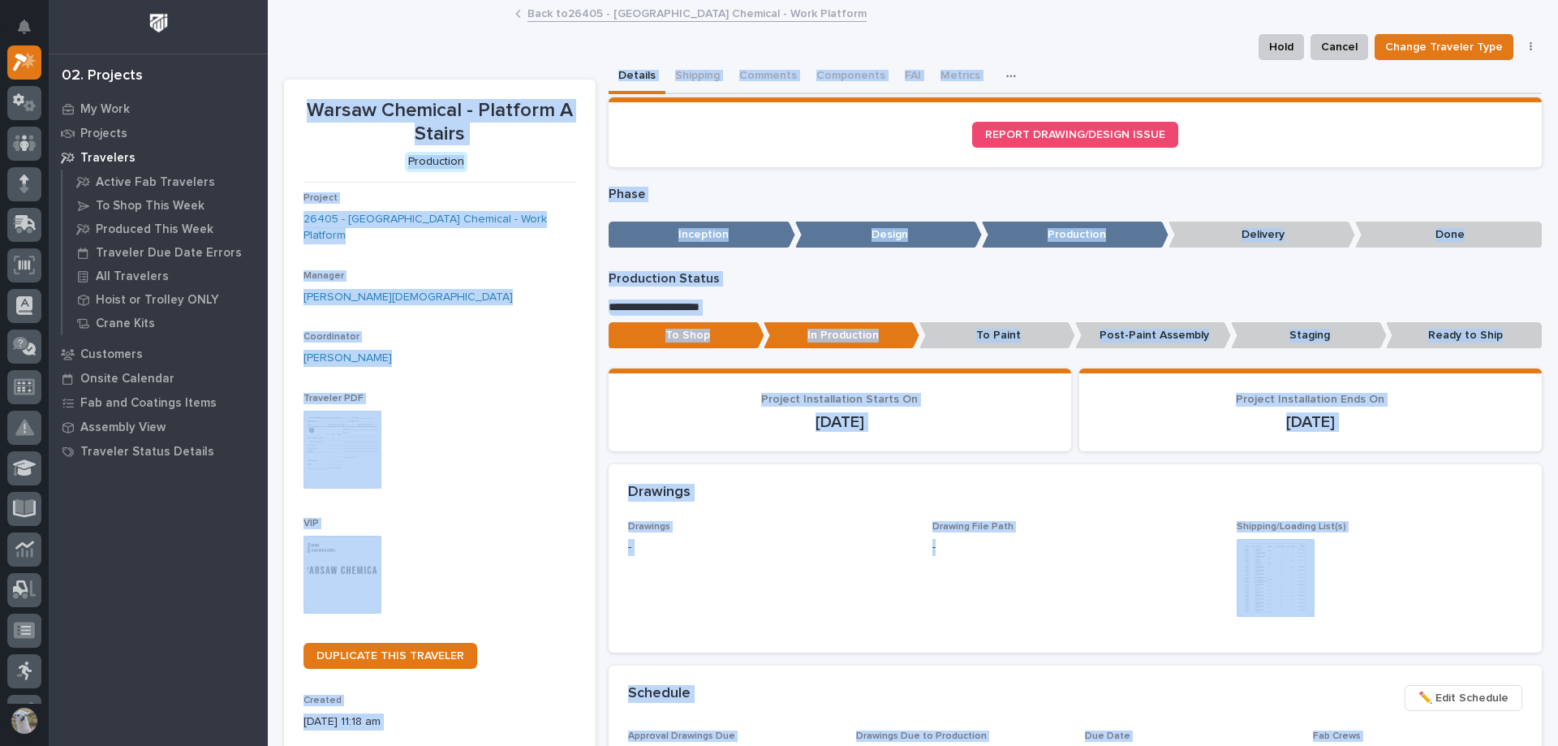
click at [834, 595] on span "Drawings -" at bounding box center [770, 577] width 285 height 112
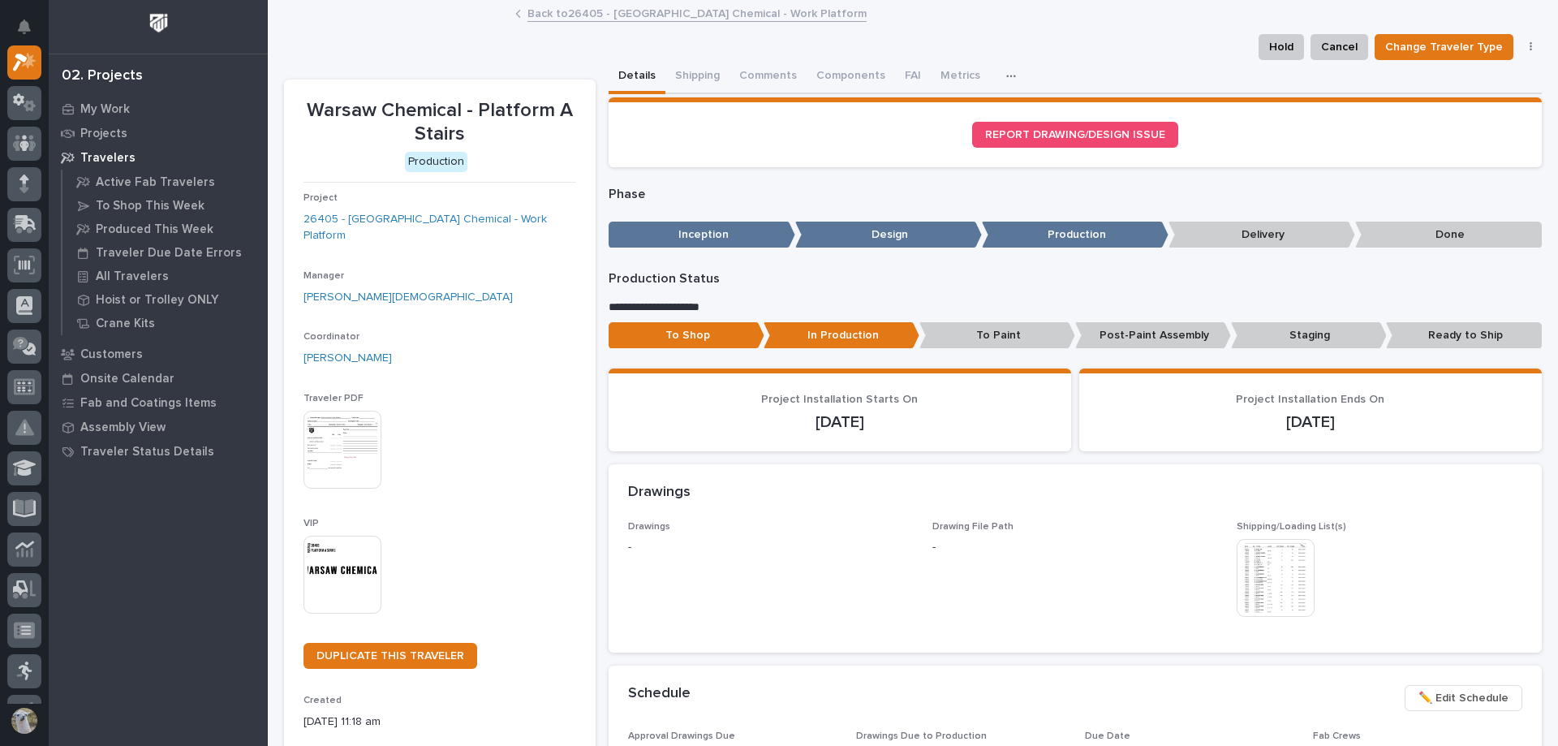
click at [1293, 568] on img at bounding box center [1275, 578] width 78 height 78
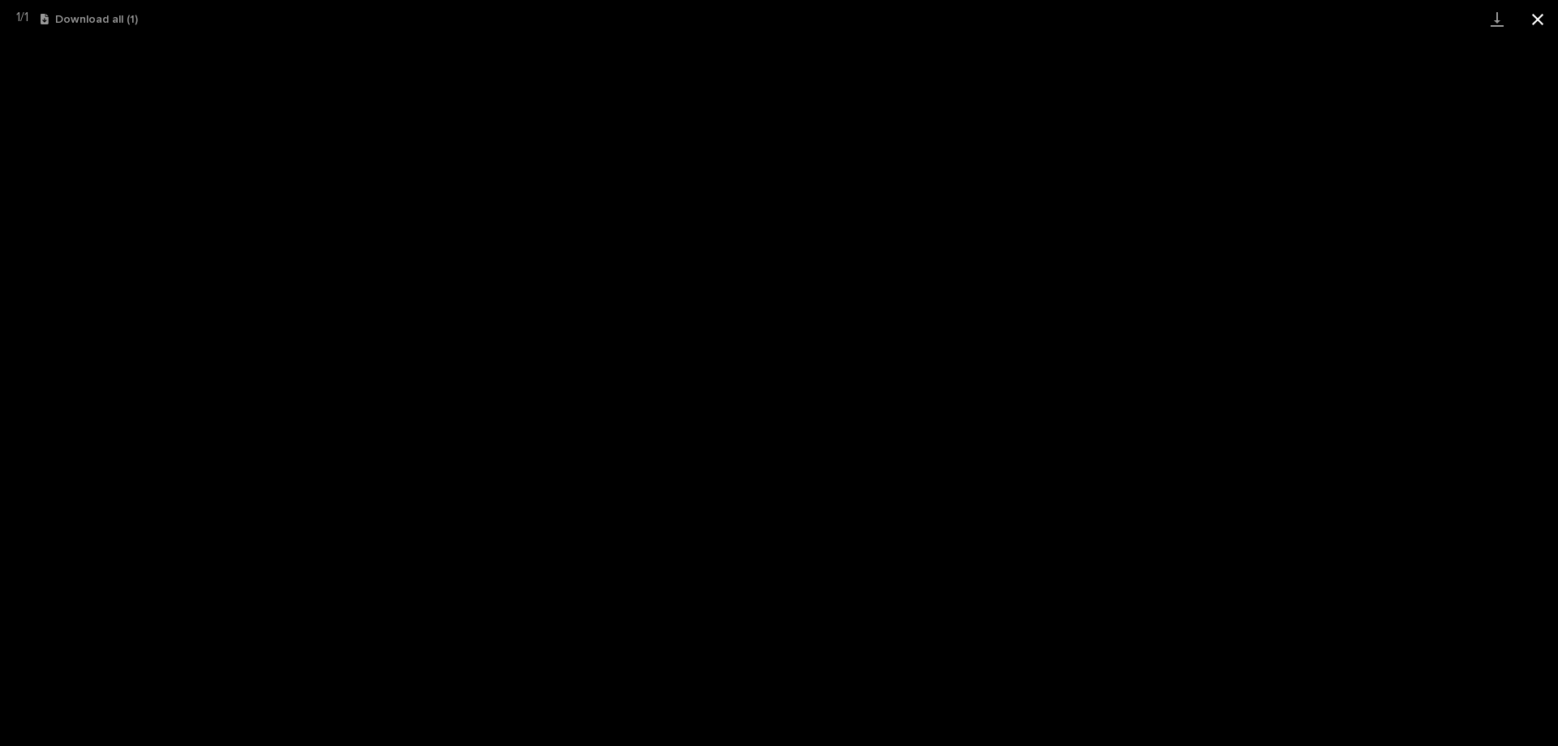
click at [1533, 17] on button "Close gallery" at bounding box center [1537, 19] width 41 height 38
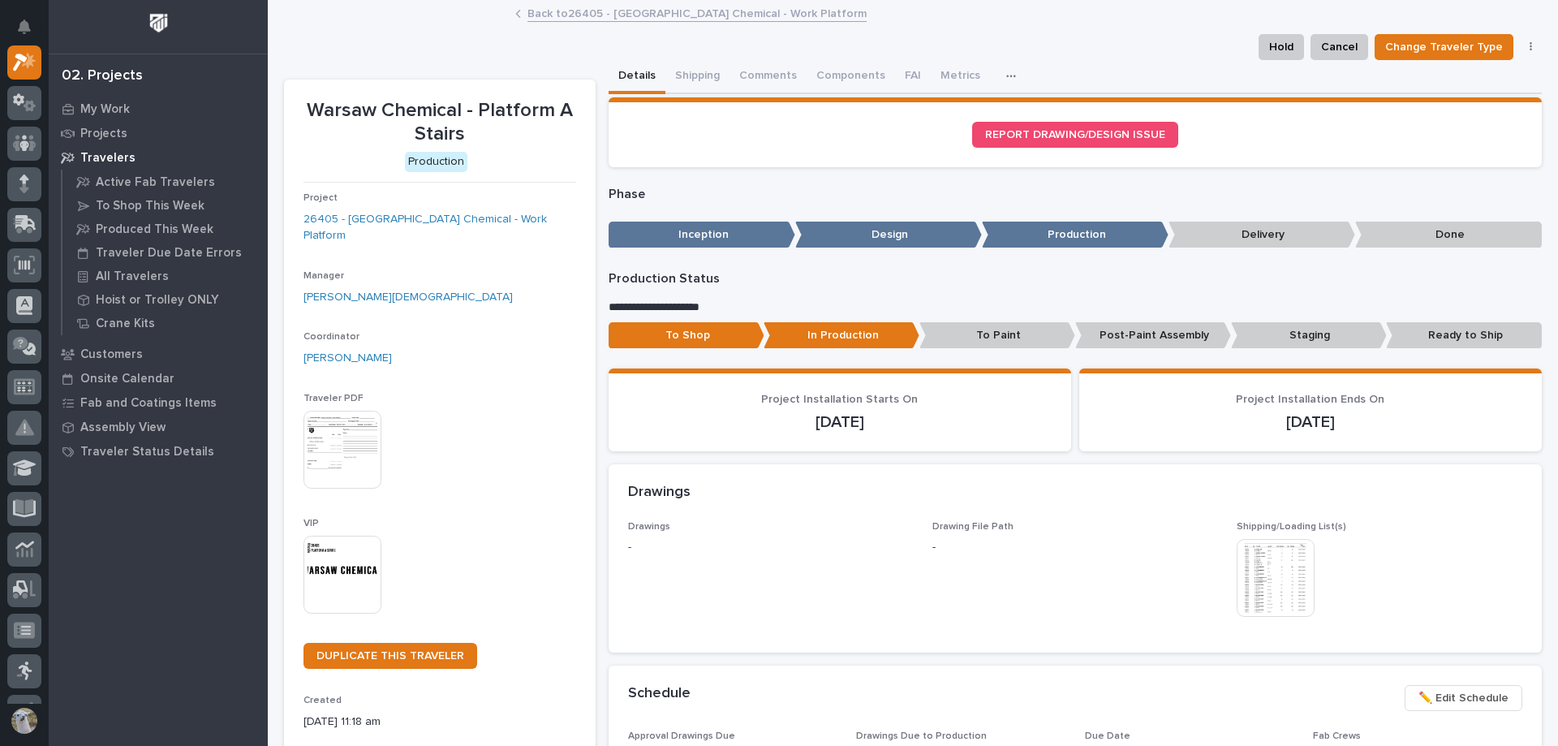
click at [604, 14] on link "Back to 26405 - Warsaw Chemical - Work Platform" at bounding box center [696, 12] width 339 height 19
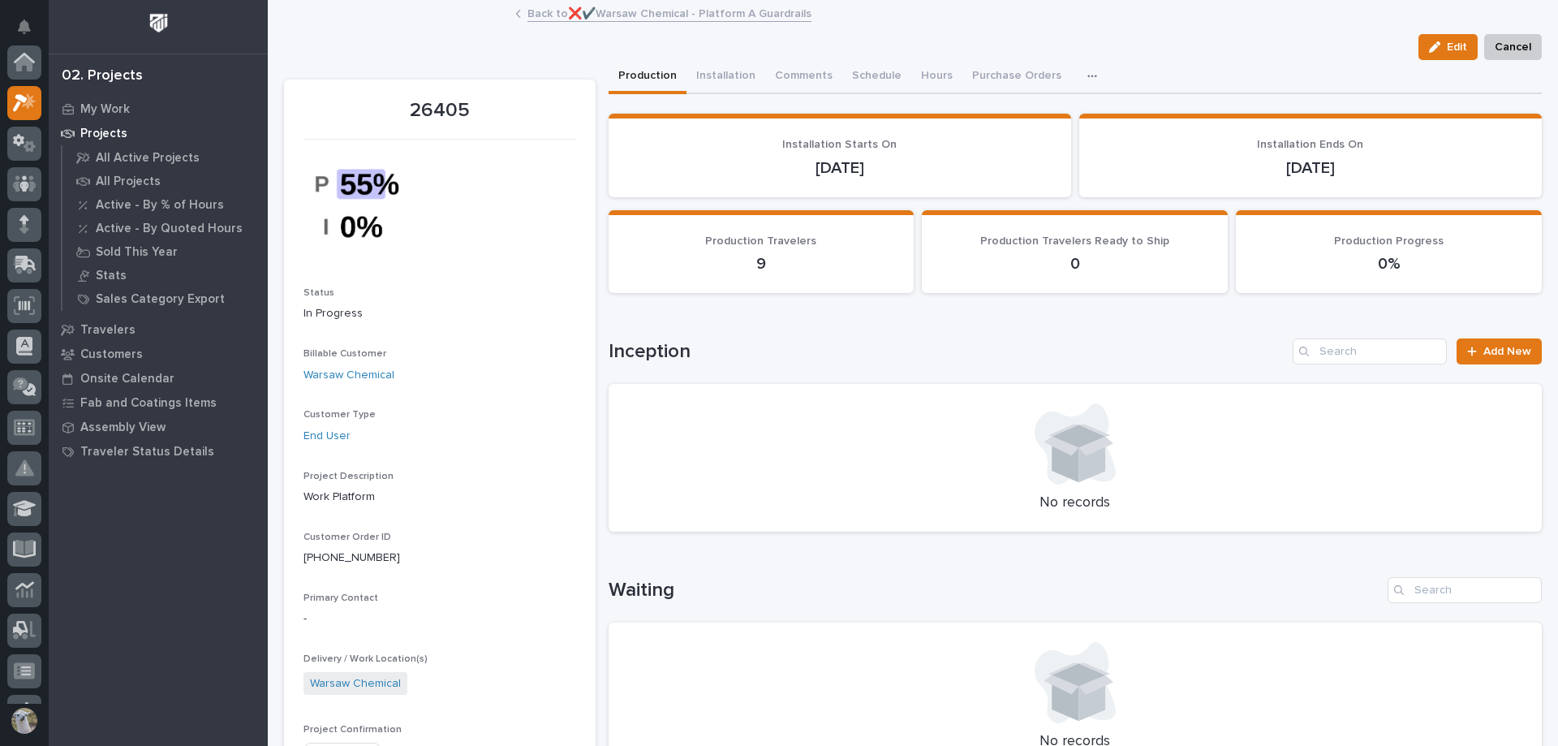
scroll to position [41, 0]
click at [539, 19] on link "Back to ❌✔️Warsaw Chemical - Platform A Guardrails" at bounding box center [669, 12] width 284 height 19
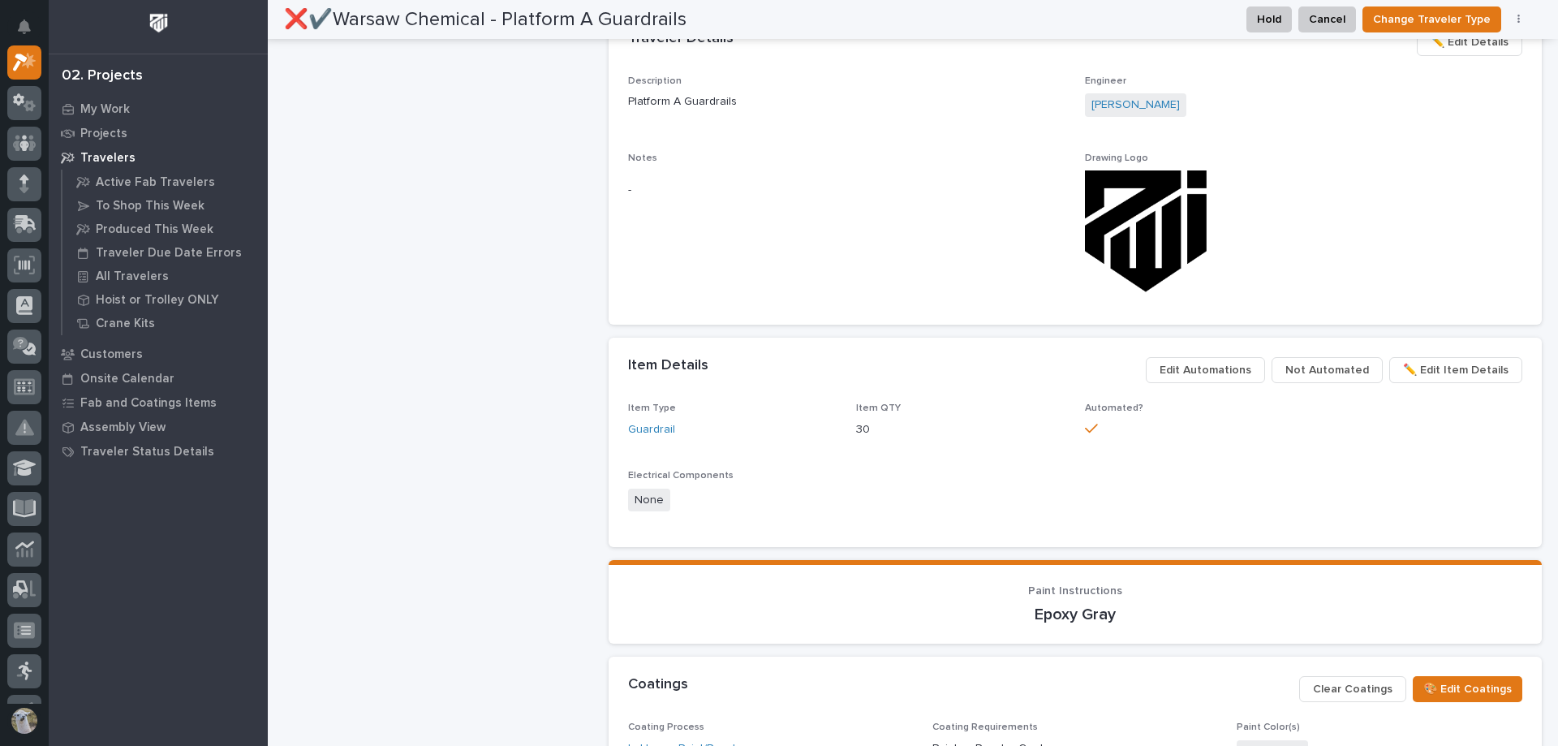
scroll to position [811, 0]
